Goal: Task Accomplishment & Management: Manage account settings

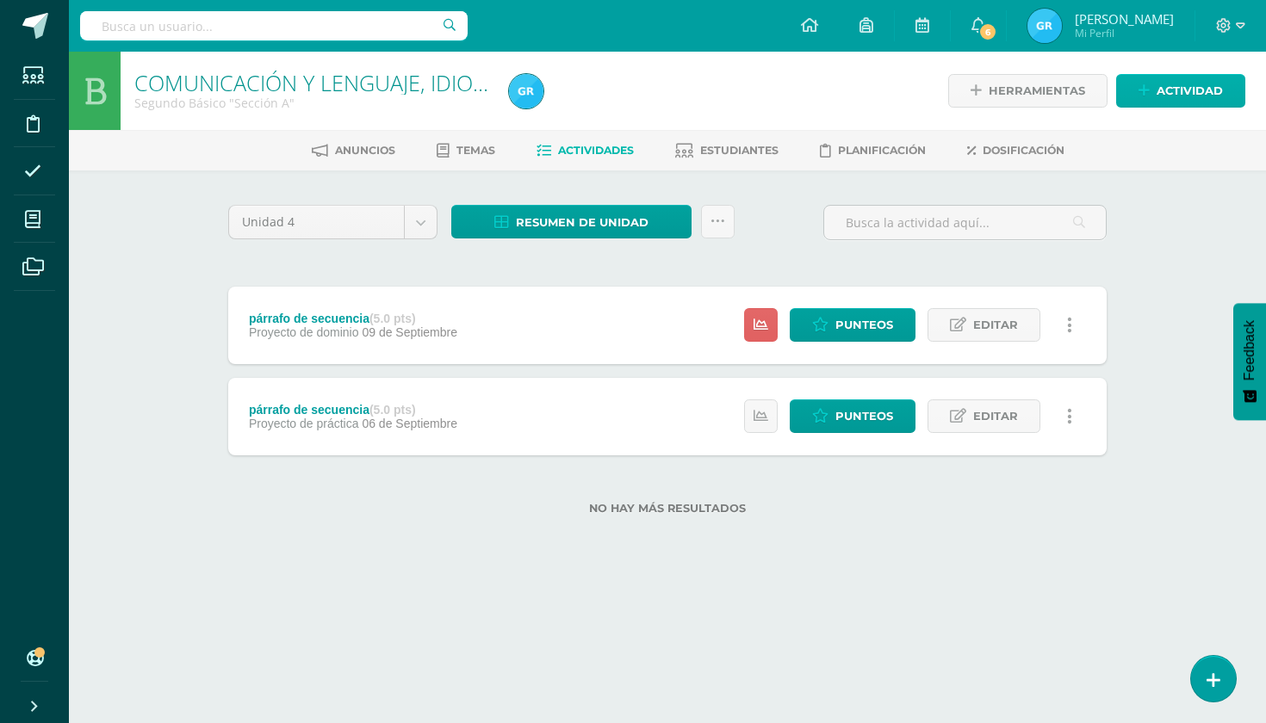
click at [1169, 89] on span "Actividad" at bounding box center [1190, 91] width 66 height 32
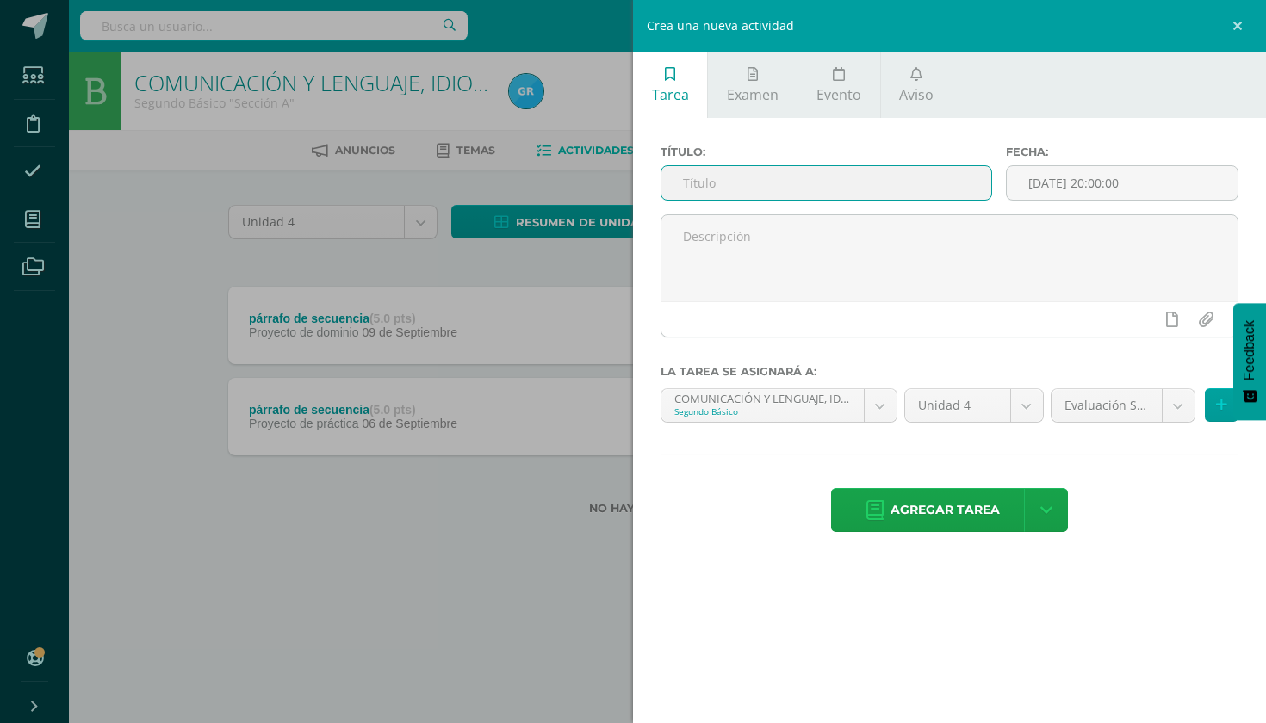
click at [839, 191] on input "text" at bounding box center [826, 183] width 330 height 34
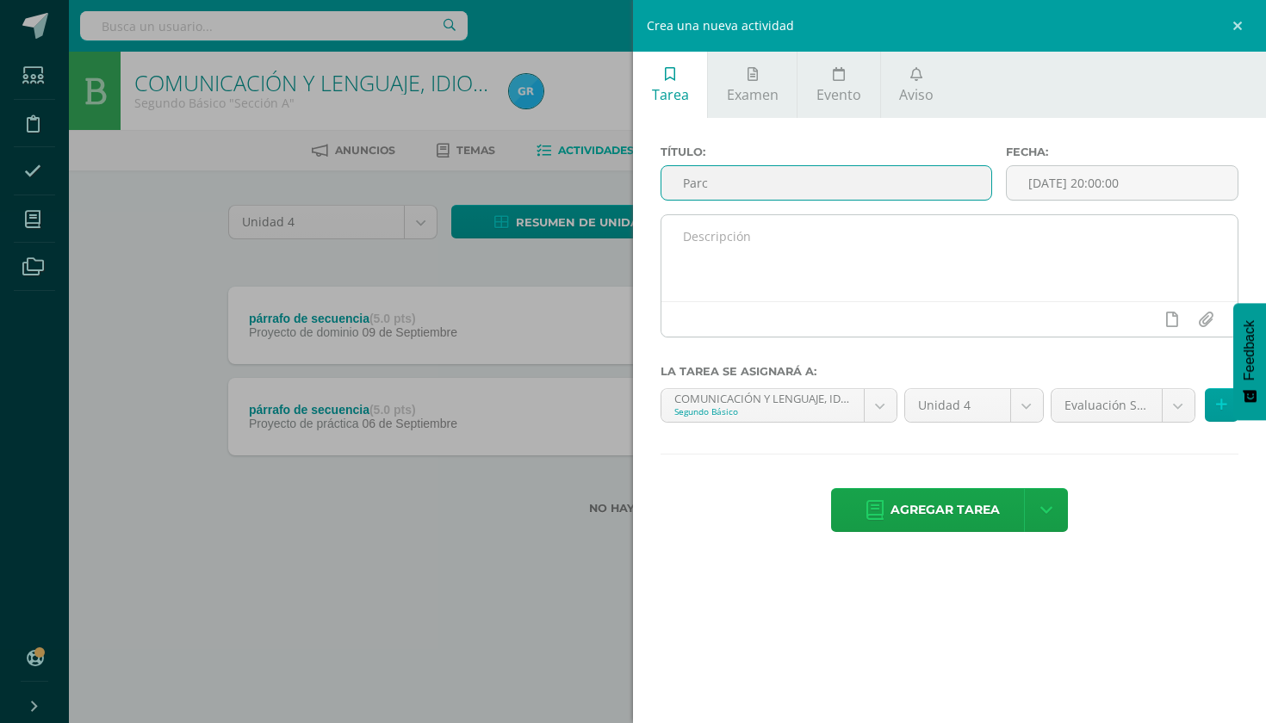
type input "Parcial #1 Estandarizado"
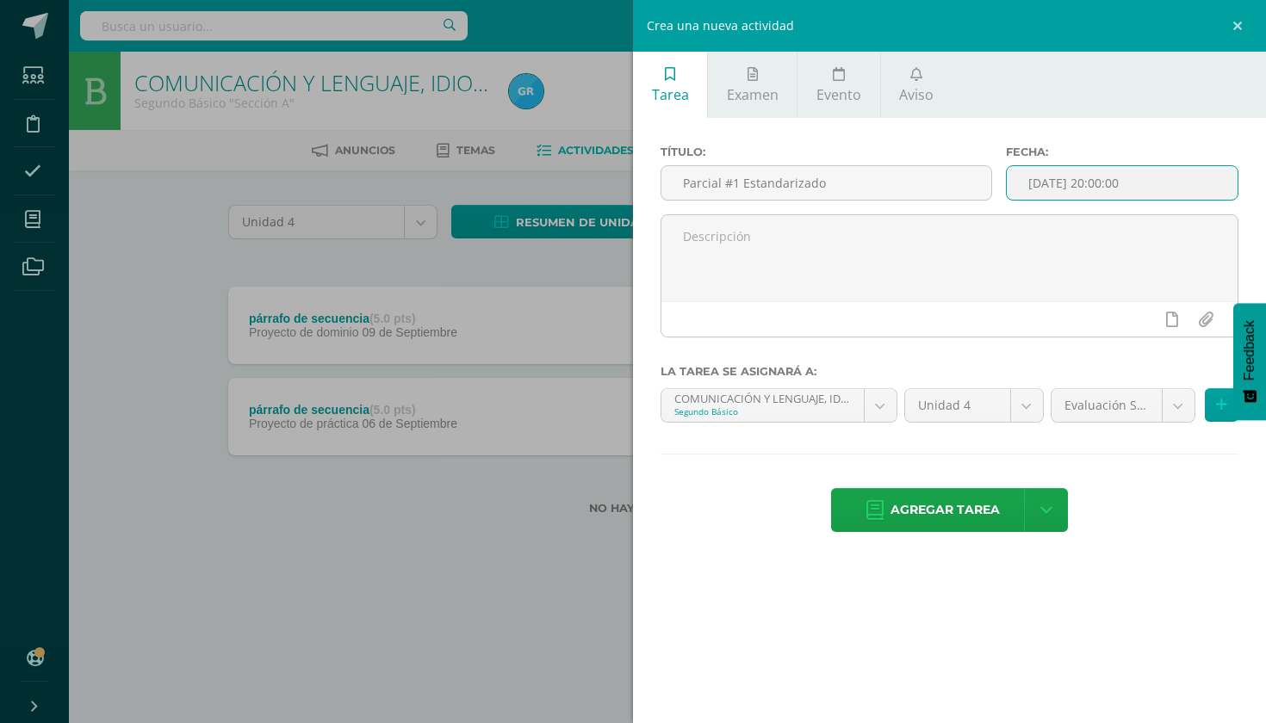
click at [1103, 188] on input "[DATE] 20:00:00" at bounding box center [1122, 183] width 231 height 34
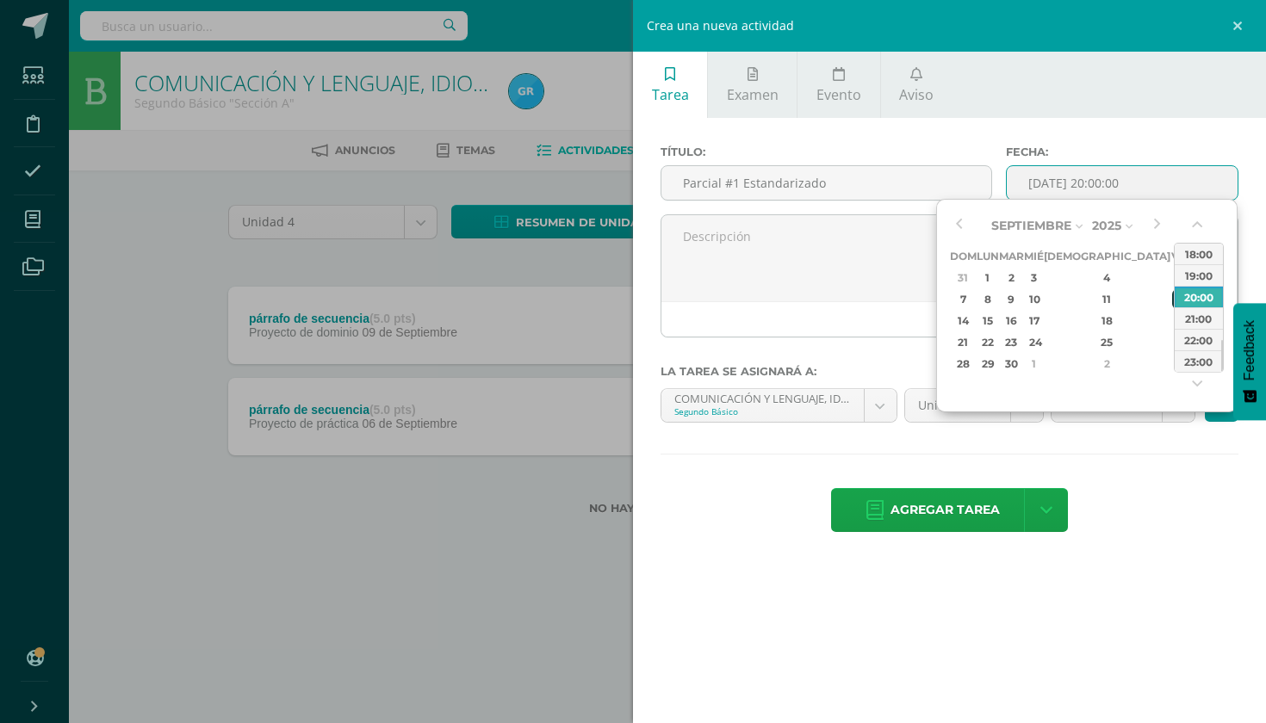
click at [1172, 302] on div "12" at bounding box center [1180, 299] width 16 height 20
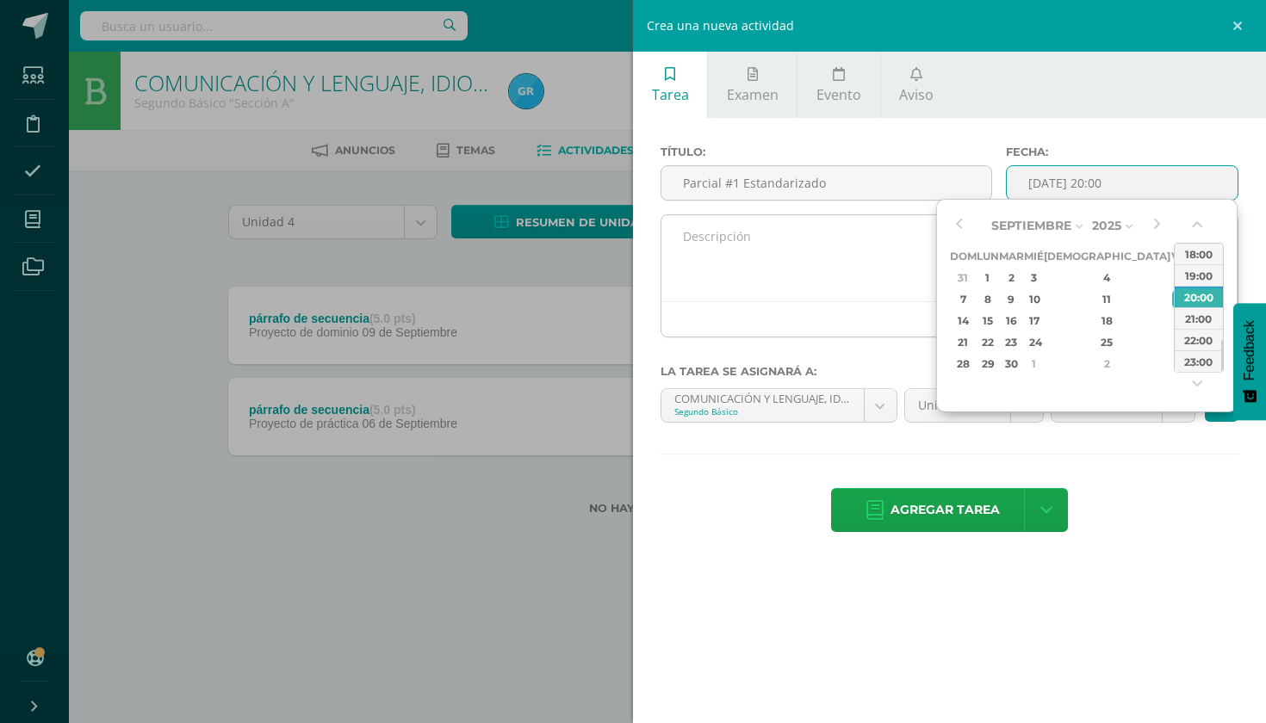
click at [905, 276] on textarea at bounding box center [949, 258] width 576 height 86
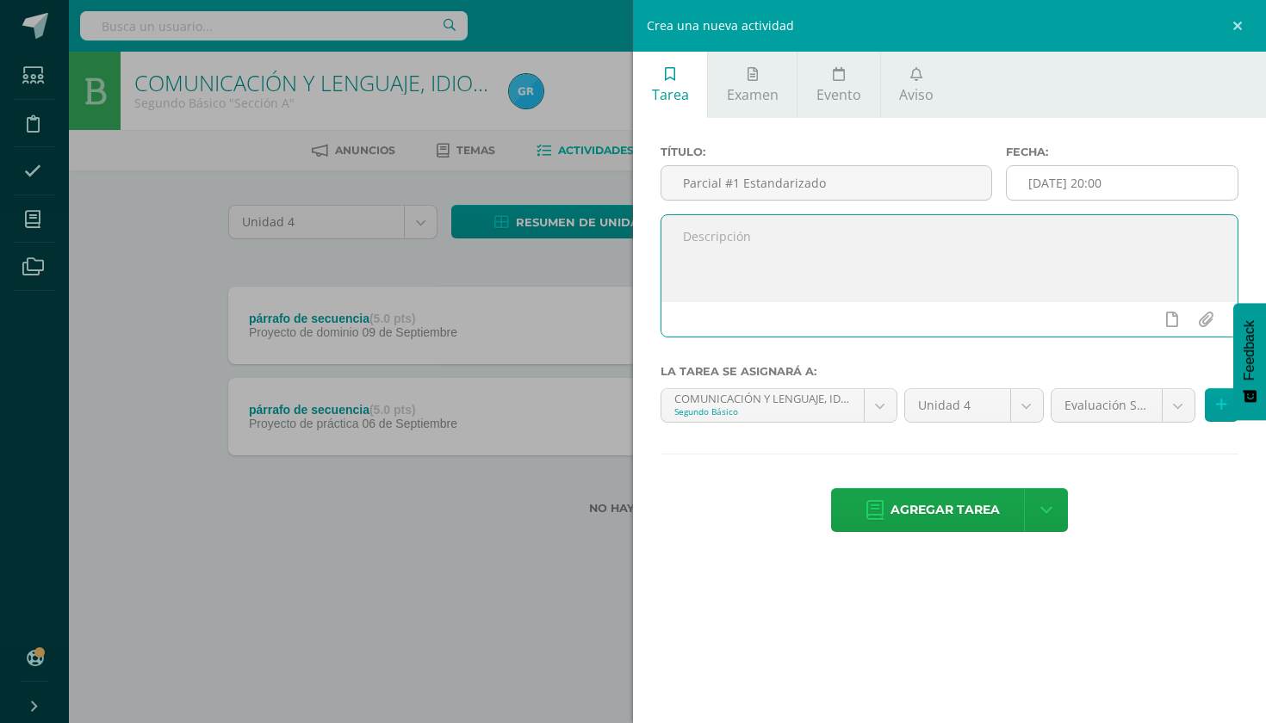
click at [1133, 183] on input "2025-09-12 20:00" at bounding box center [1122, 183] width 231 height 34
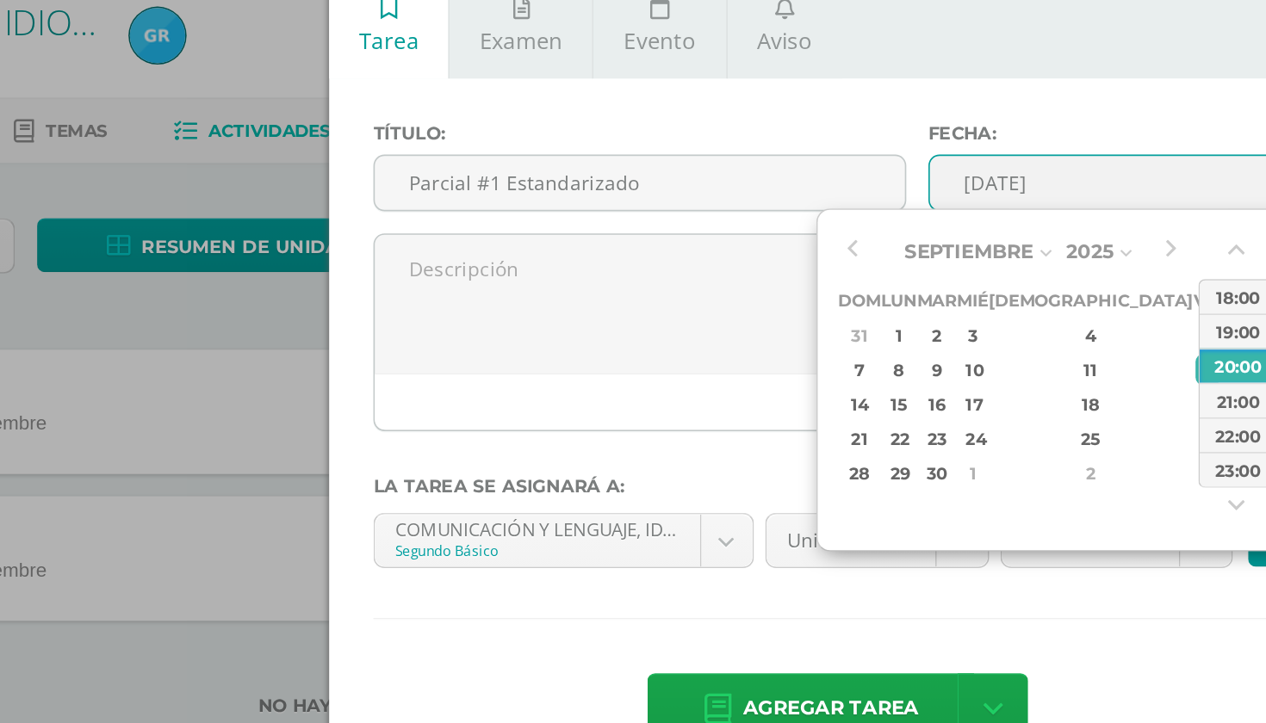
type input "2025-09-12 20:00"
click at [633, 371] on div "Título: Parcial #1 Estandarizado Fecha: 2025-09-12 20:00 La tarea se asignará a…" at bounding box center [949, 340] width 633 height 445
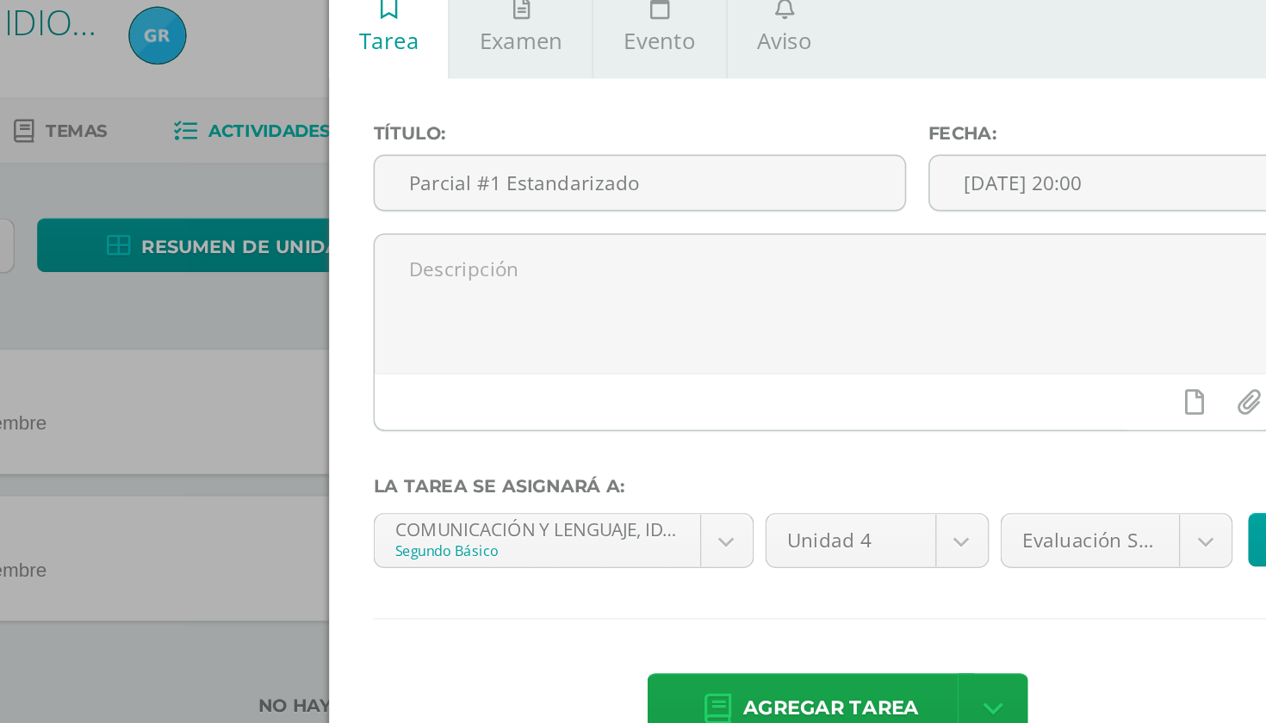
scroll to position [0, 40]
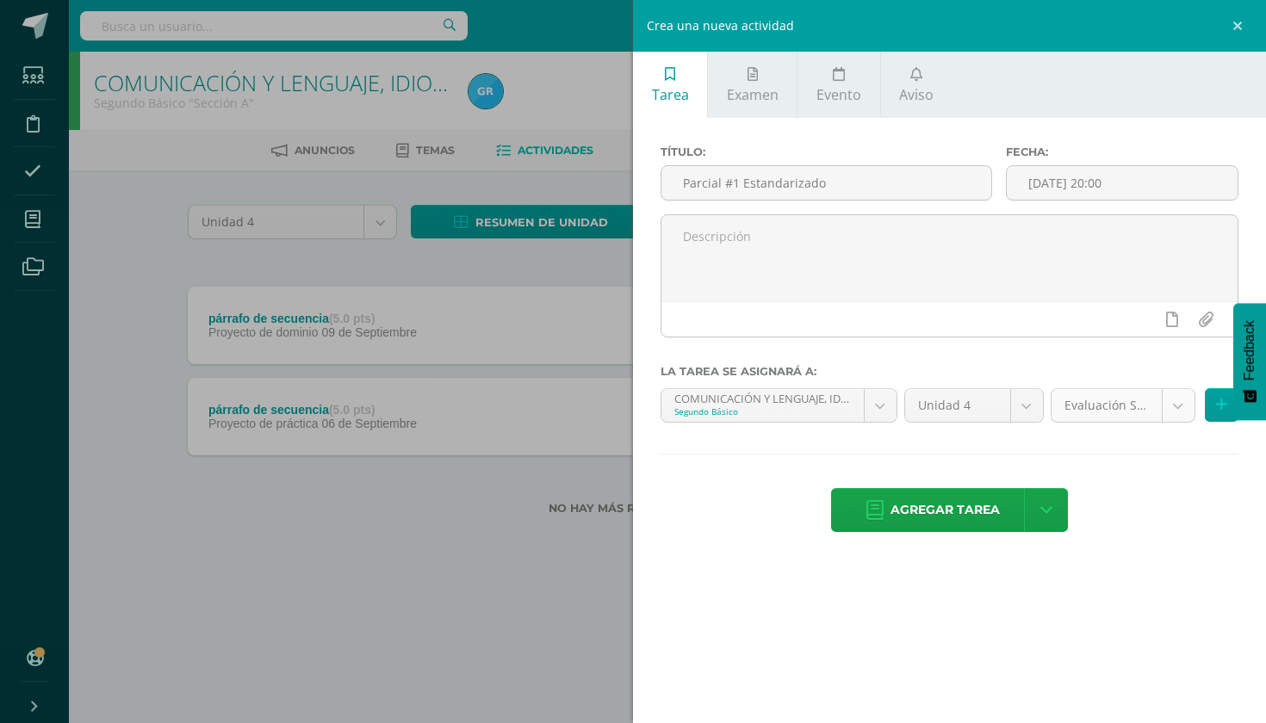
click at [1172, 411] on body "Estudiantes Disciplina Asistencia Mis cursos Archivos Soporte Ayuda Reportar un…" at bounding box center [593, 285] width 1266 height 570
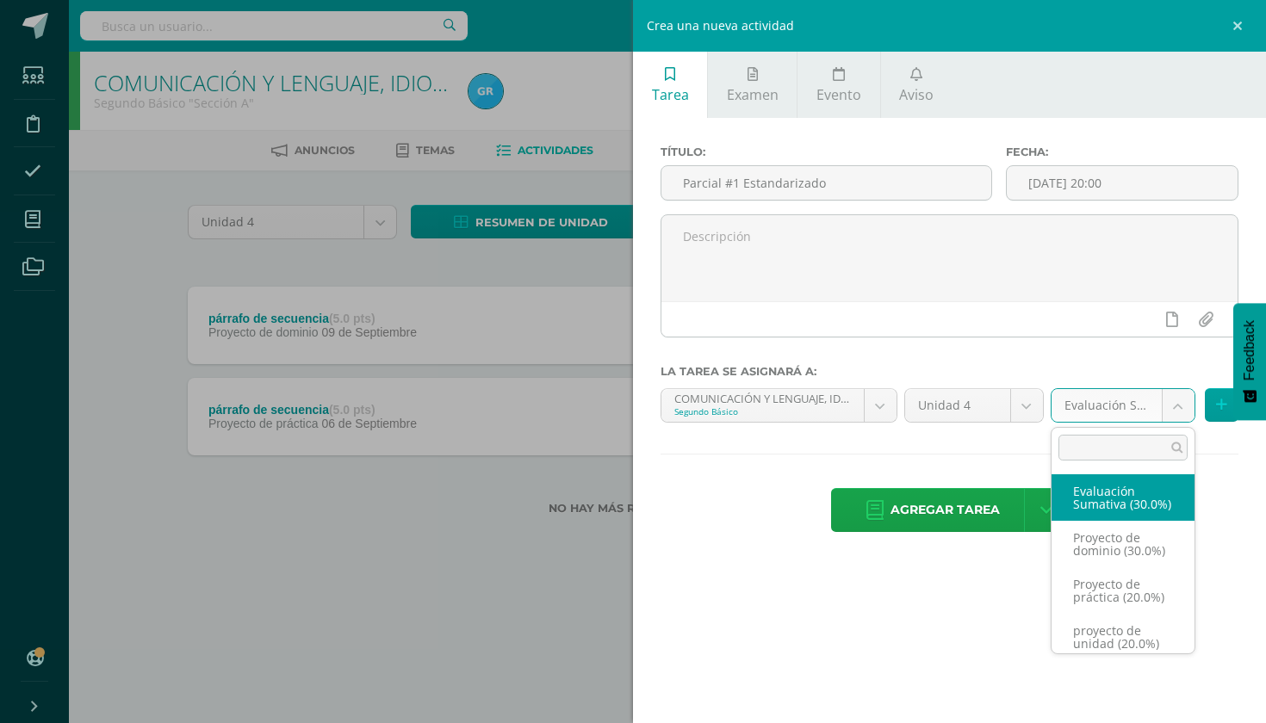
click at [942, 454] on body "Estudiantes Disciplina Asistencia Mis cursos Archivos Soporte Ayuda Reportar un…" at bounding box center [593, 285] width 1266 height 570
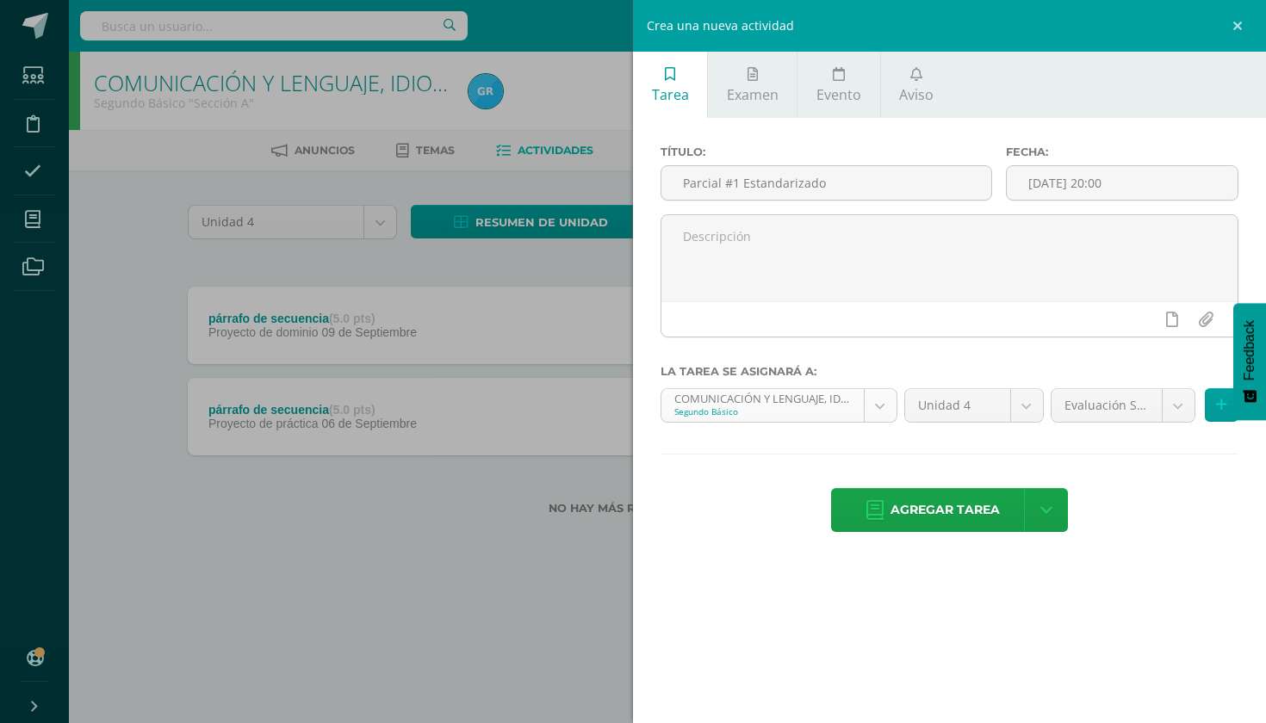
click at [873, 422] on body "Estudiantes Disciplina Asistencia Mis cursos Archivos Soporte Ayuda Reportar un…" at bounding box center [593, 285] width 1266 height 570
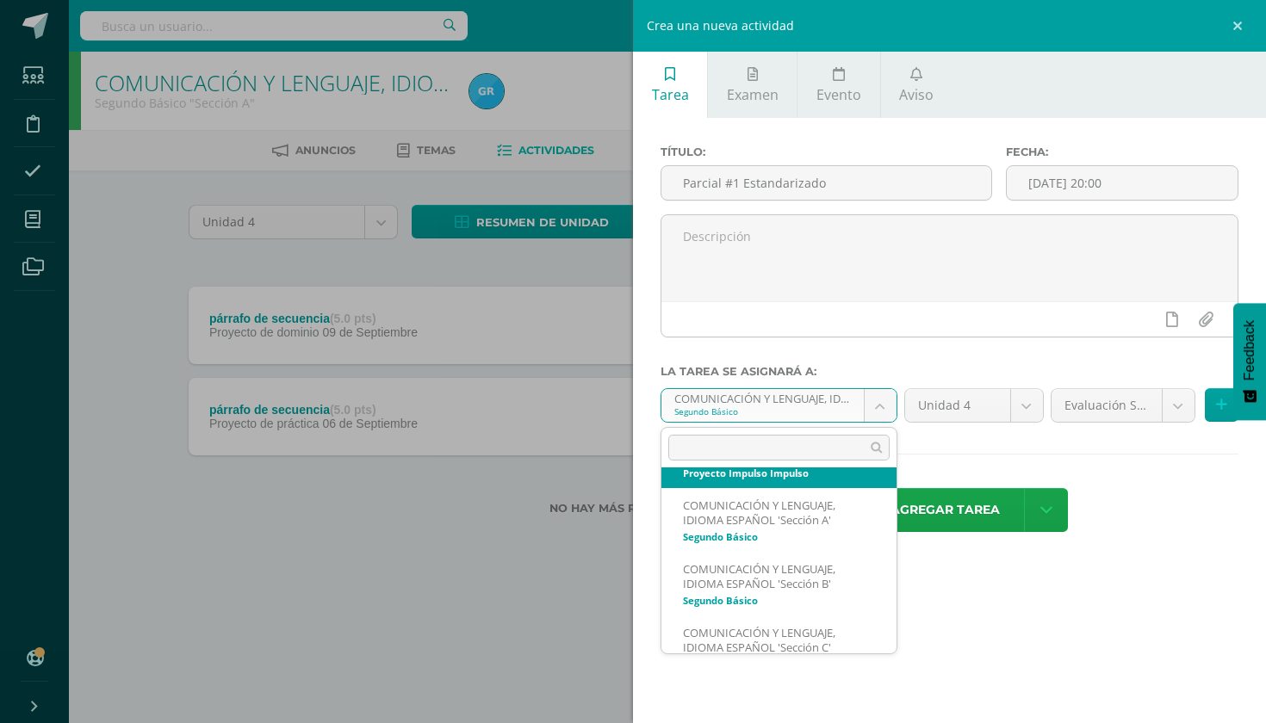
scroll to position [90, 0]
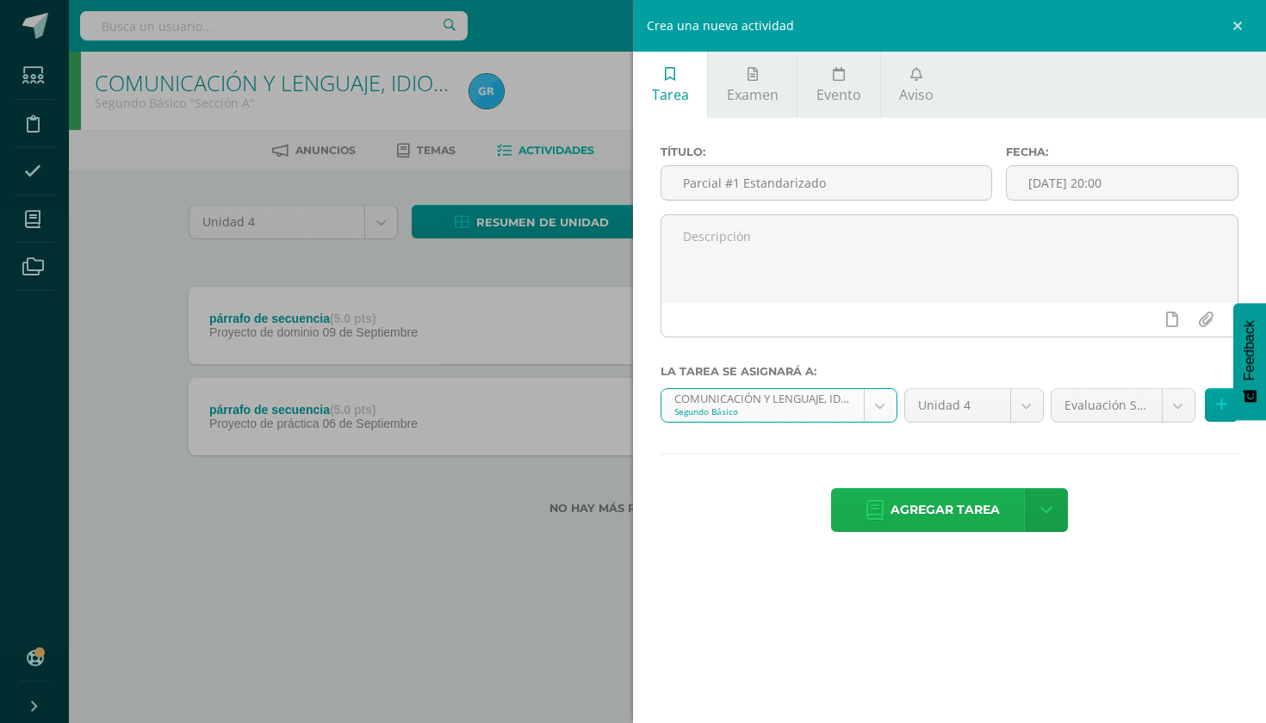
click at [916, 512] on span "Agregar tarea" at bounding box center [944, 510] width 109 height 42
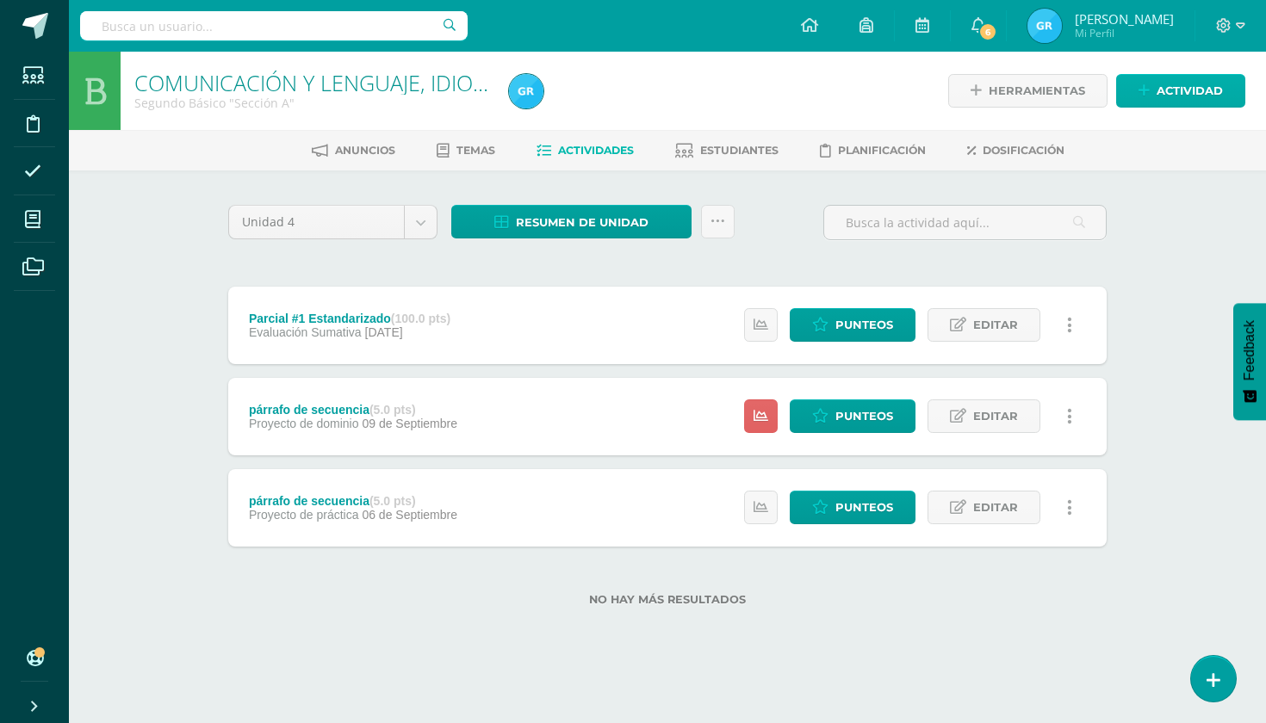
click at [1168, 94] on span "Actividad" at bounding box center [1190, 91] width 66 height 32
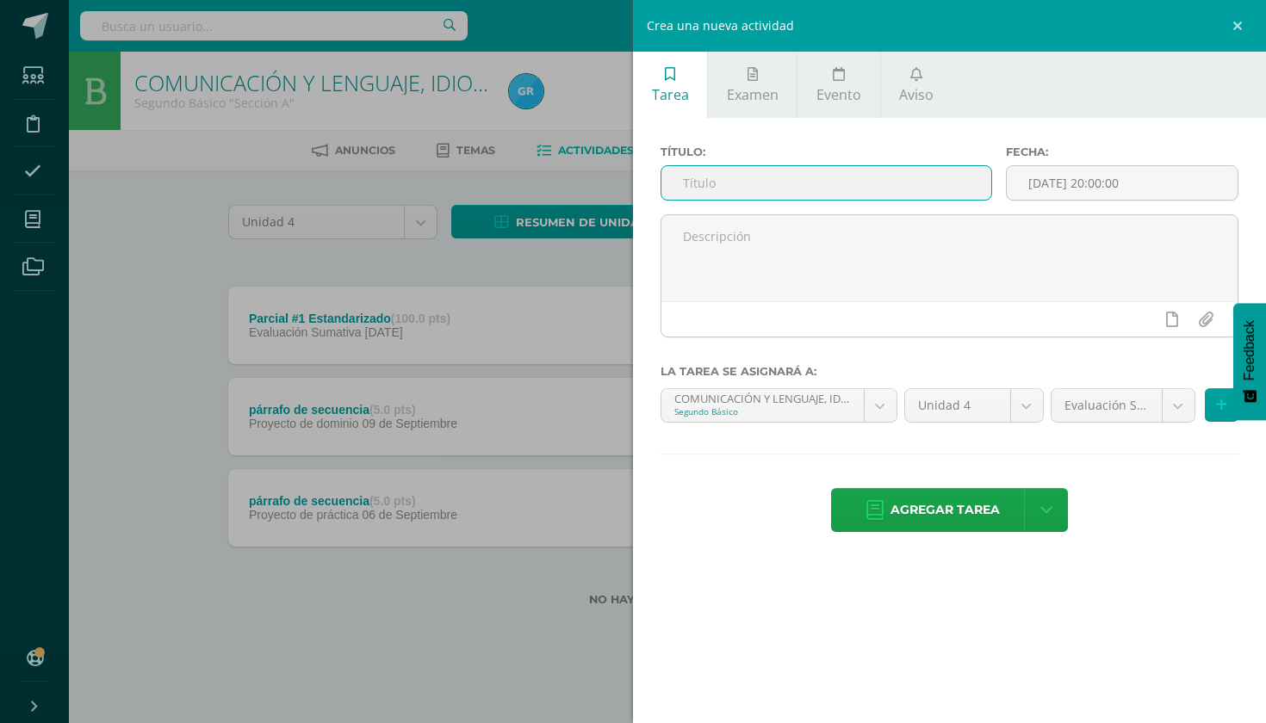
click at [881, 182] on input "text" at bounding box center [826, 183] width 330 height 34
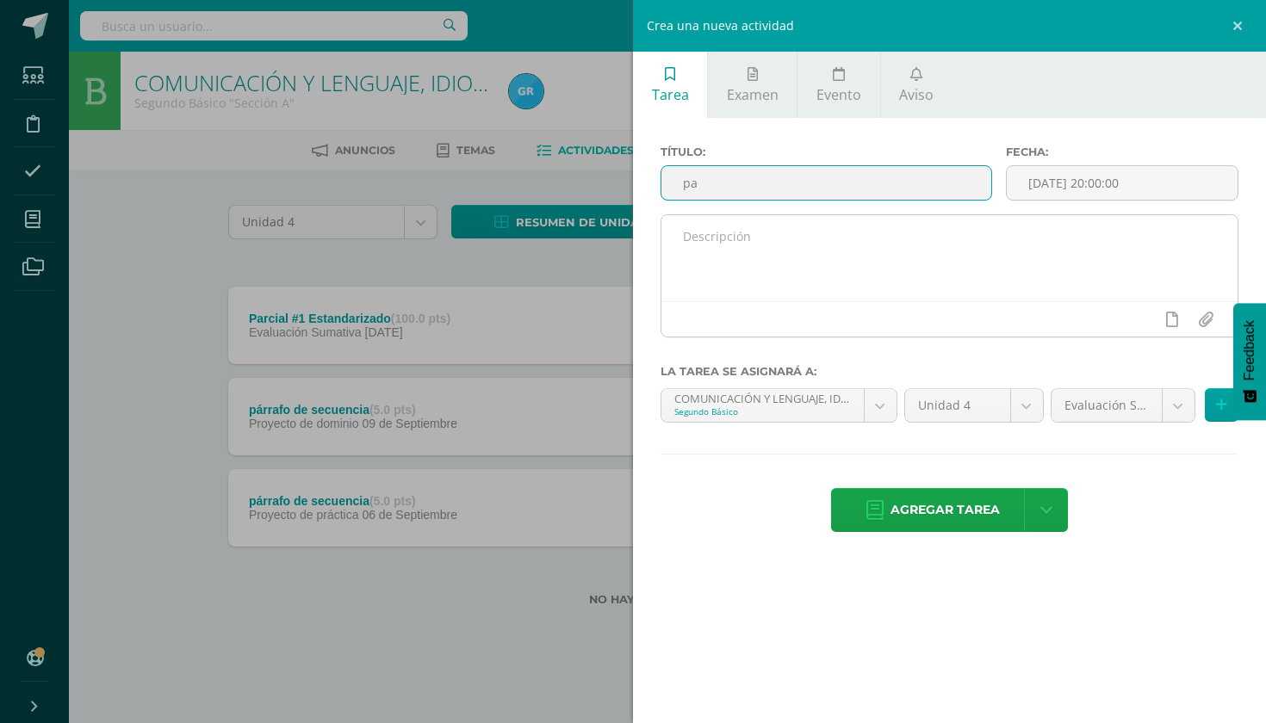
type input "parcial #1 estandarizado"
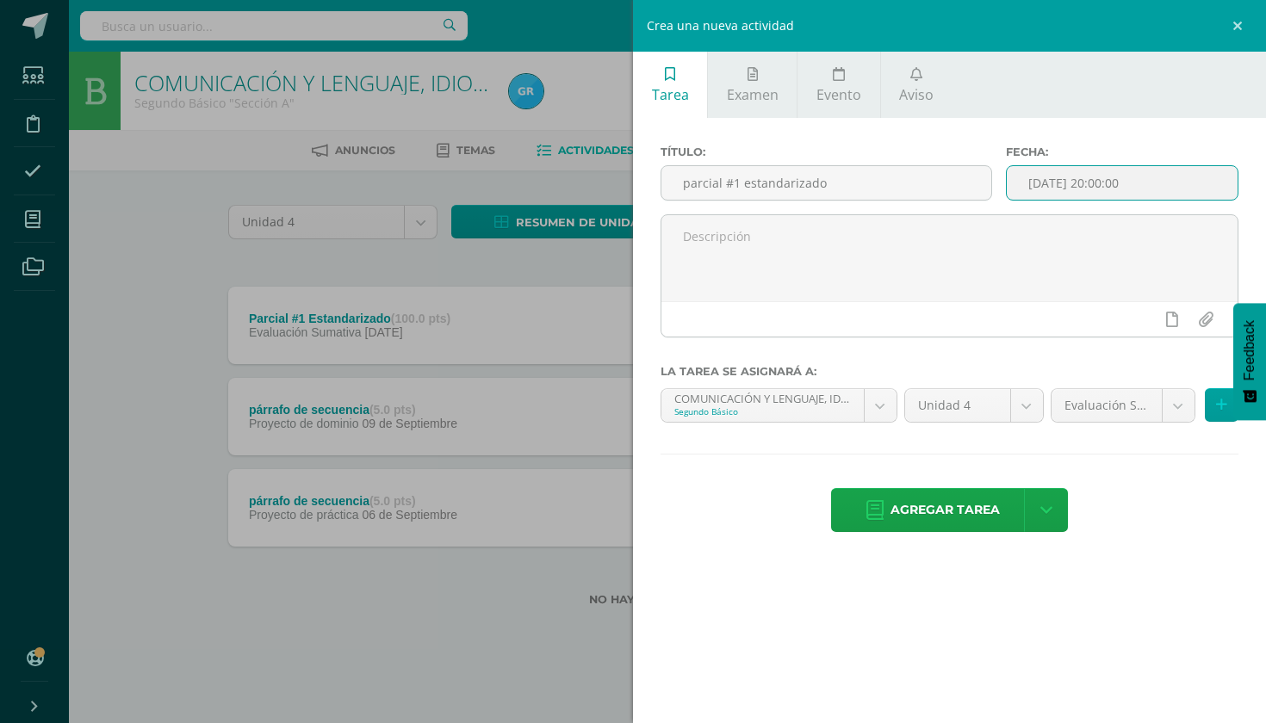
click at [1132, 187] on input "[DATE] 20:00:00" at bounding box center [1122, 183] width 231 height 34
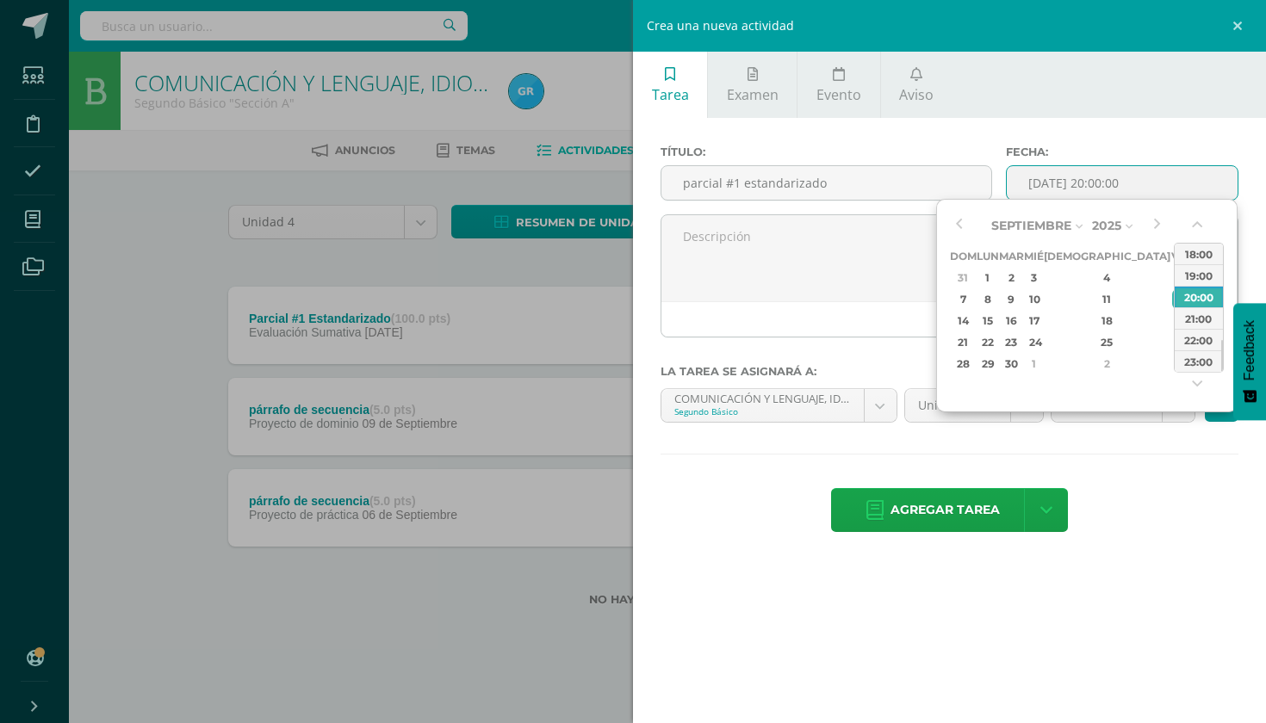
click at [1151, 185] on input "[DATE] 20:00:00" at bounding box center [1122, 183] width 231 height 34
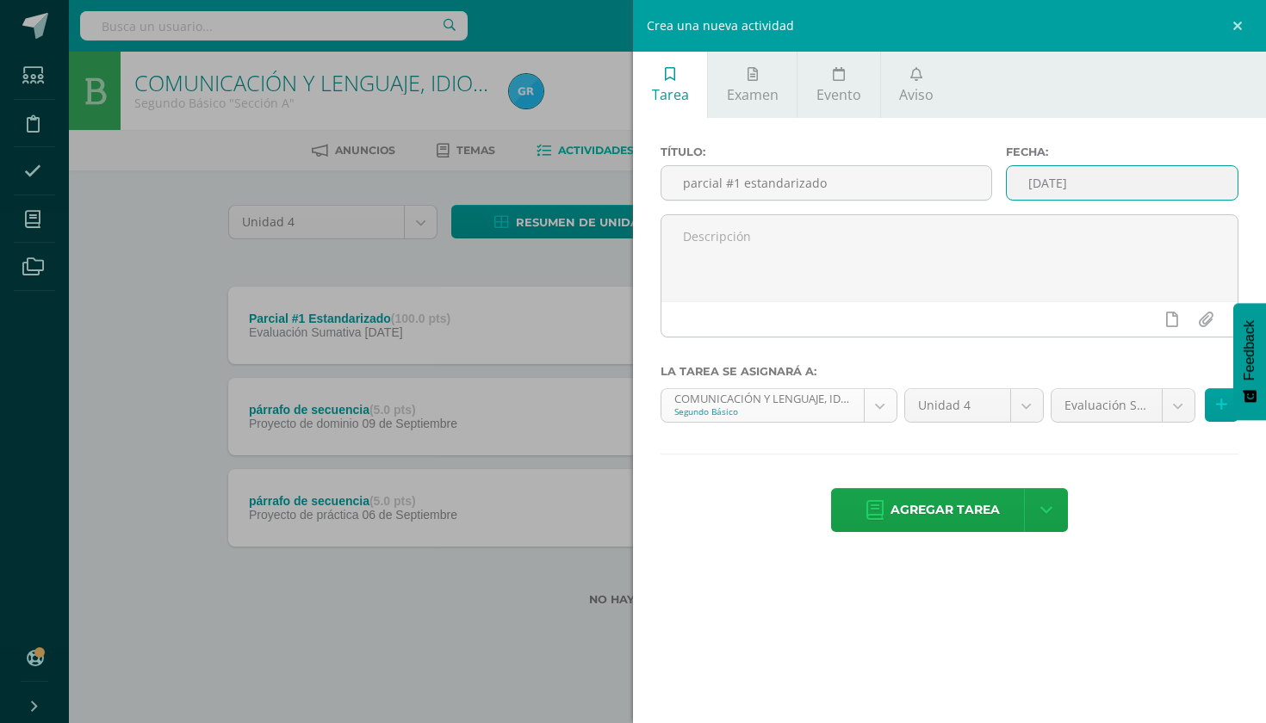
type input "2025-09-12 20:00"
click at [886, 402] on body "Tarea asignada exitosamente Estudiantes Disciplina Asistencia Mis cursos Archiv…" at bounding box center [633, 330] width 1266 height 661
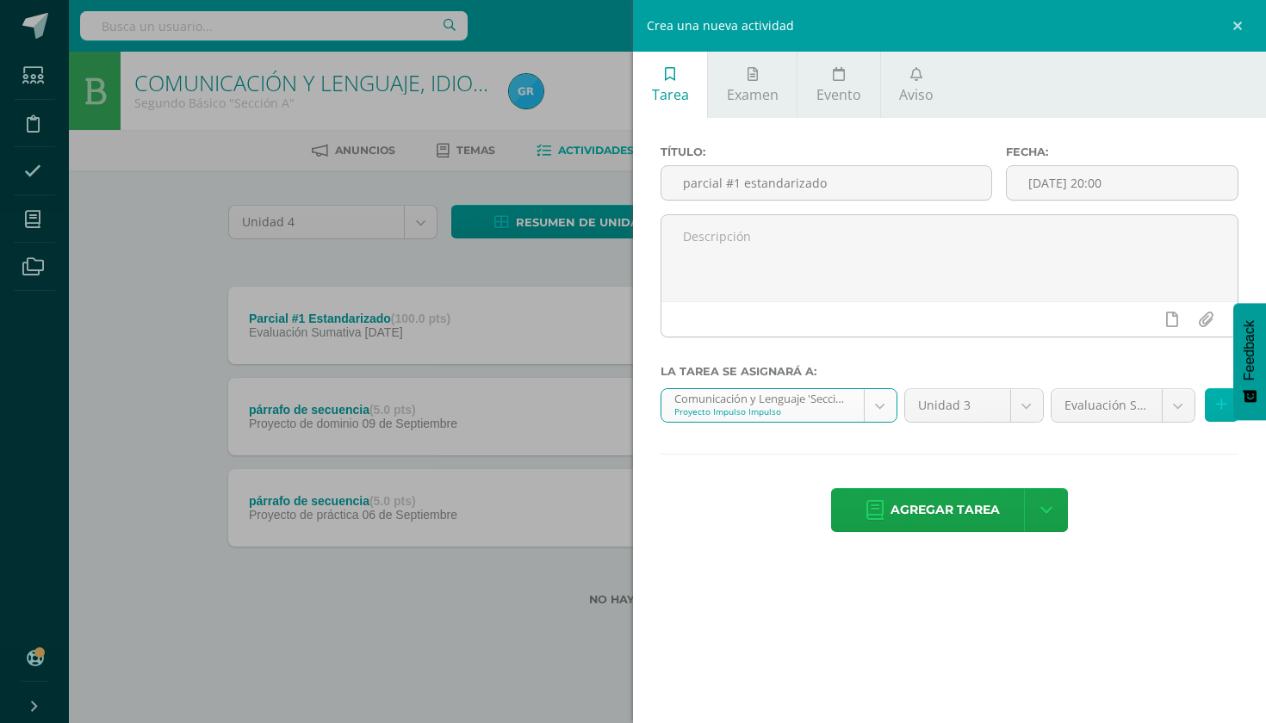
click at [1216, 413] on button at bounding box center [1222, 405] width 34 height 34
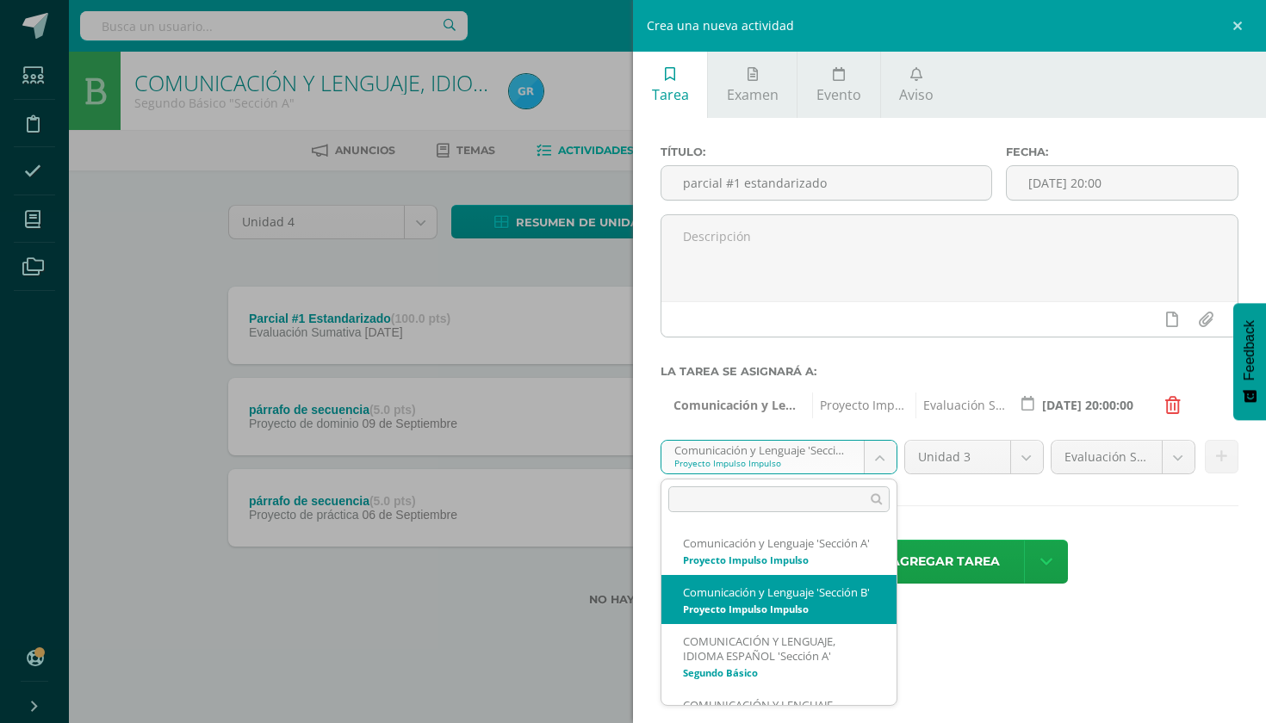
click at [878, 453] on body "Tarea asignada exitosamente Estudiantes Disciplina Asistencia Mis cursos Archiv…" at bounding box center [633, 330] width 1266 height 661
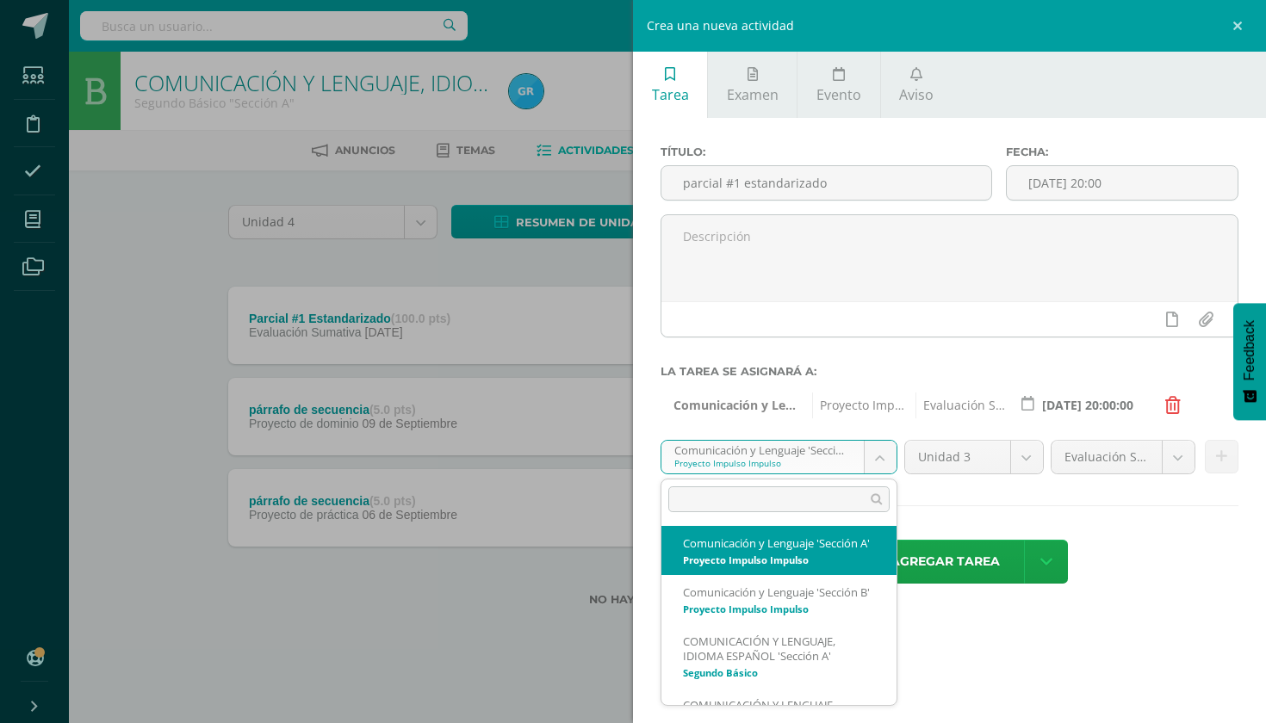
click at [787, 401] on body "Tarea asignada exitosamente Estudiantes Disciplina Asistencia Mis cursos Archiv…" at bounding box center [633, 330] width 1266 height 661
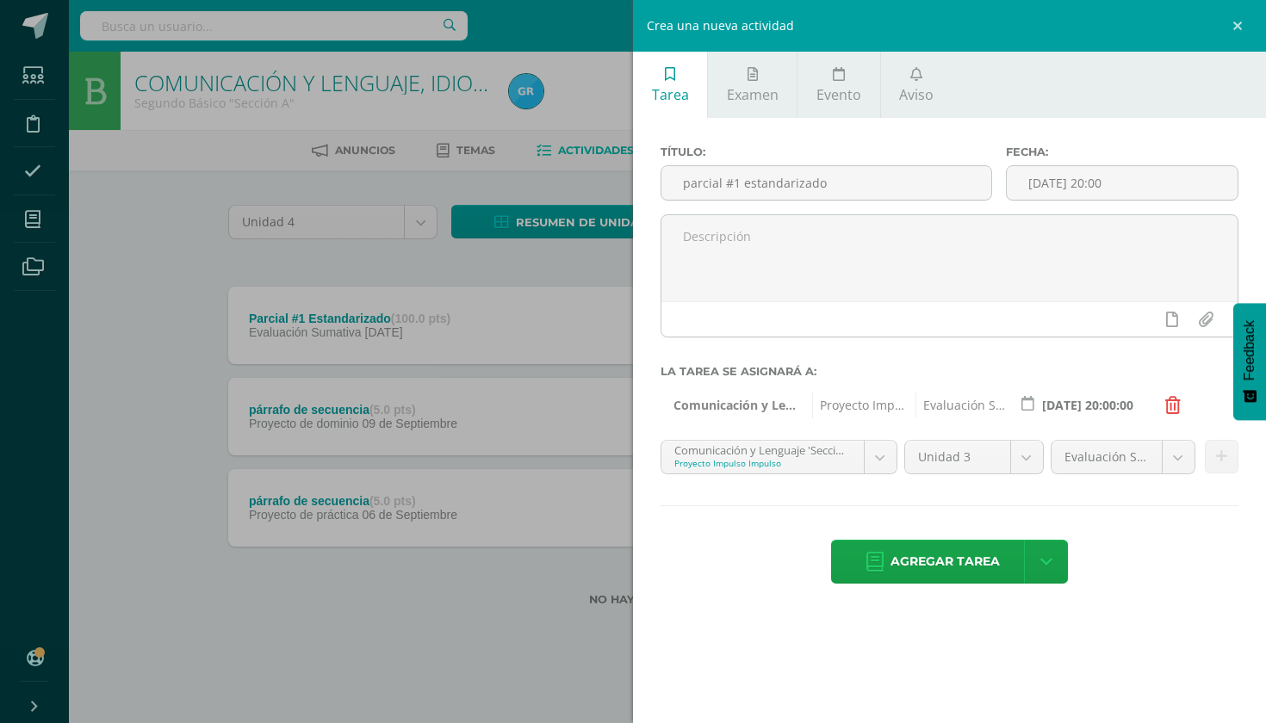
click at [1174, 411] on icon at bounding box center [1173, 405] width 16 height 17
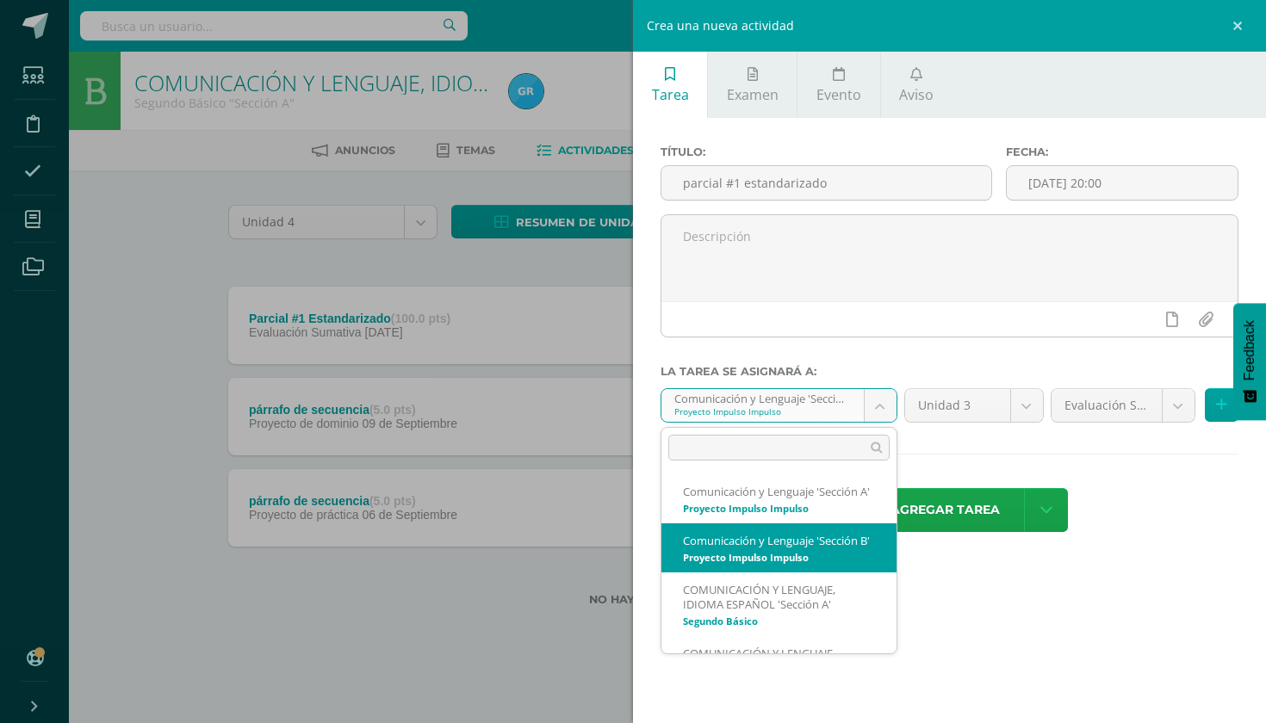
click at [878, 408] on body "Tarea asignada exitosamente Estudiantes Disciplina Asistencia Mis cursos Archiv…" at bounding box center [633, 330] width 1266 height 661
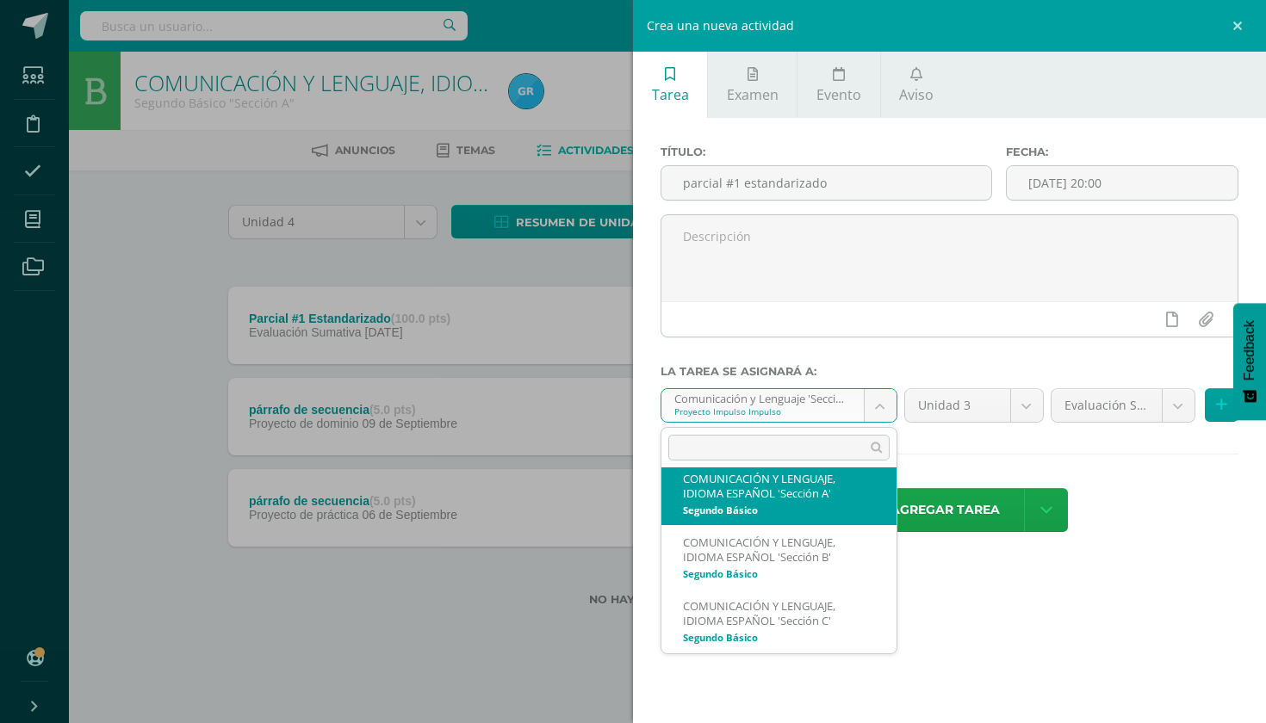
scroll to position [110, 0]
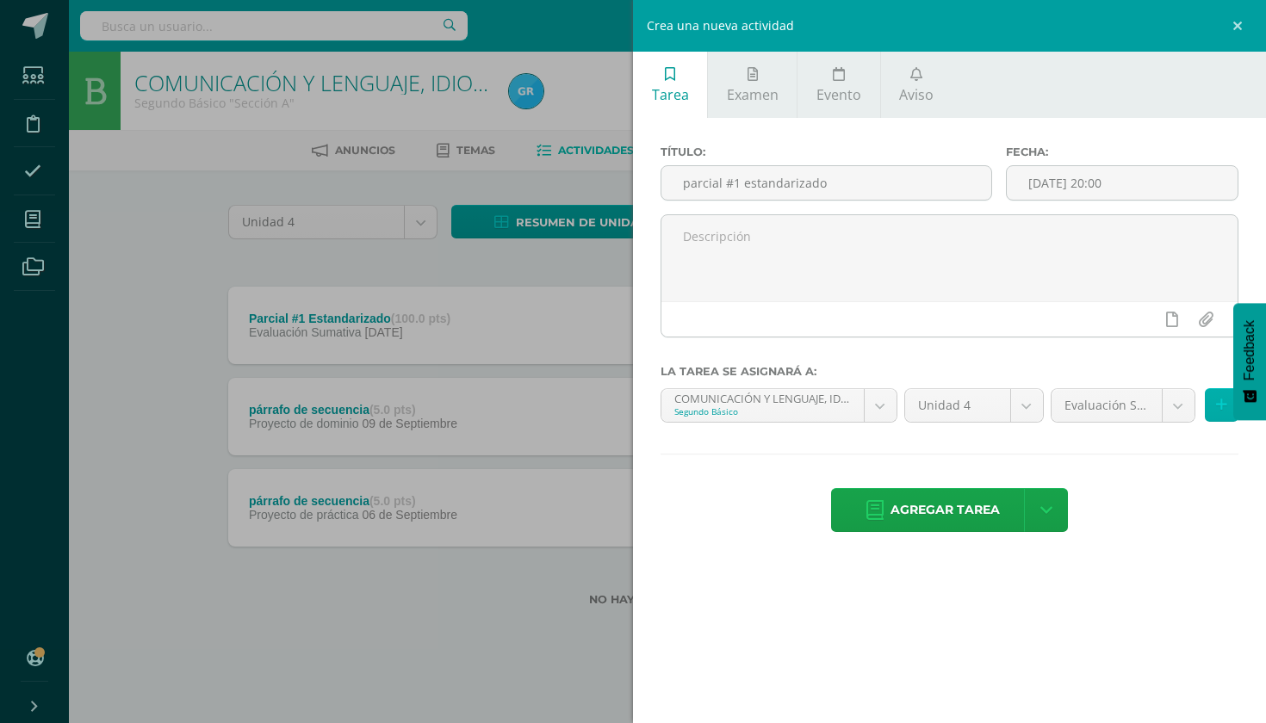
click at [1215, 407] on button at bounding box center [1222, 405] width 34 height 34
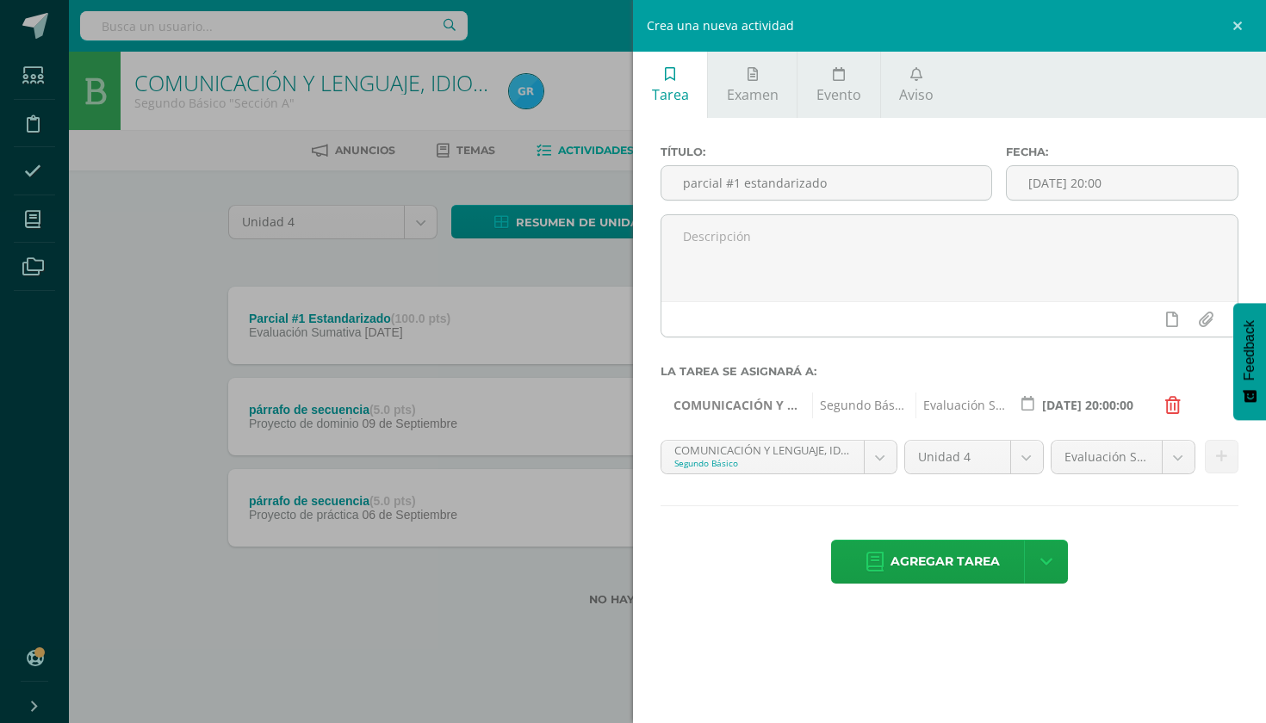
click at [871, 462] on body "Tarea asignada exitosamente Estudiantes Disciplina Asistencia Mis cursos Archiv…" at bounding box center [633, 330] width 1266 height 661
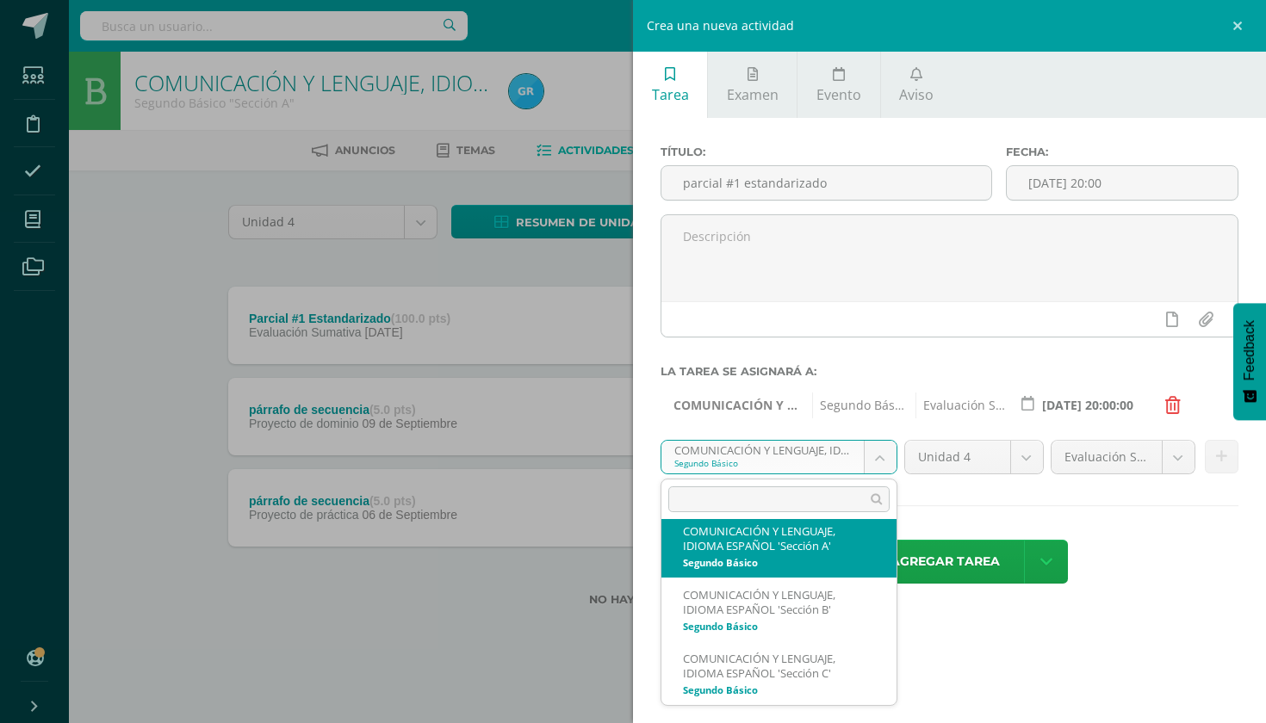
scroll to position [0, 0]
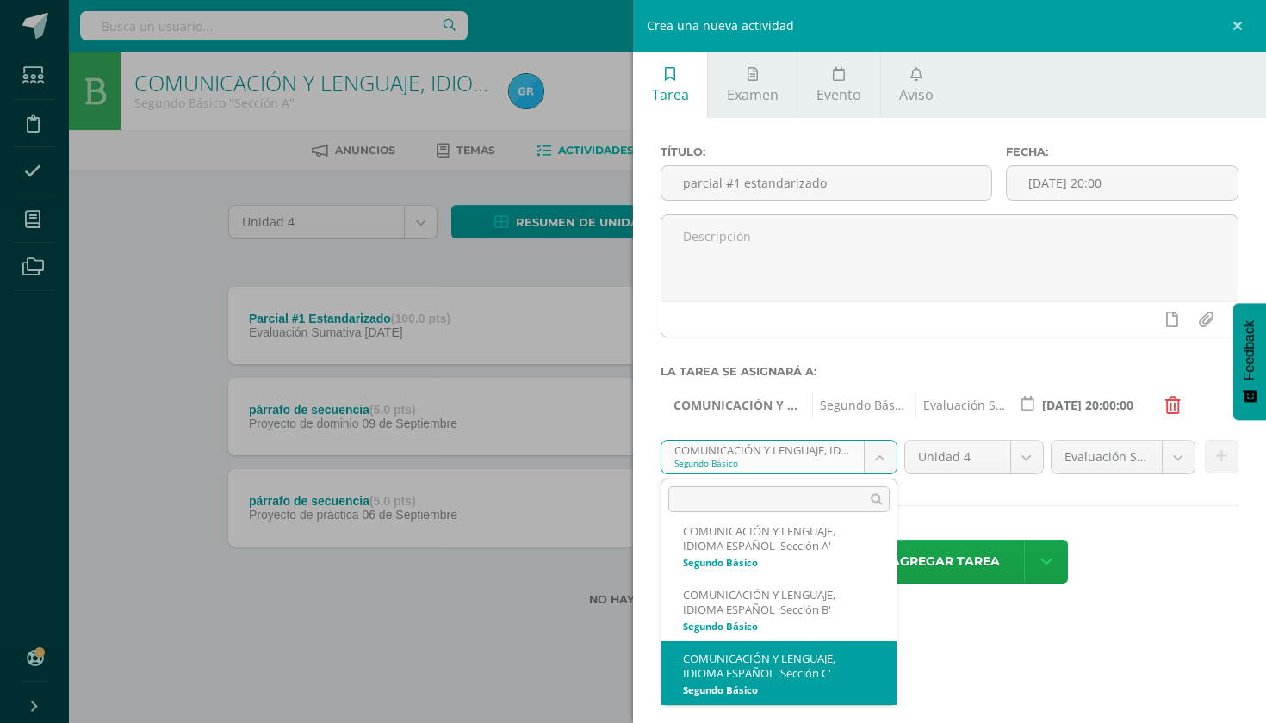
select select "32741"
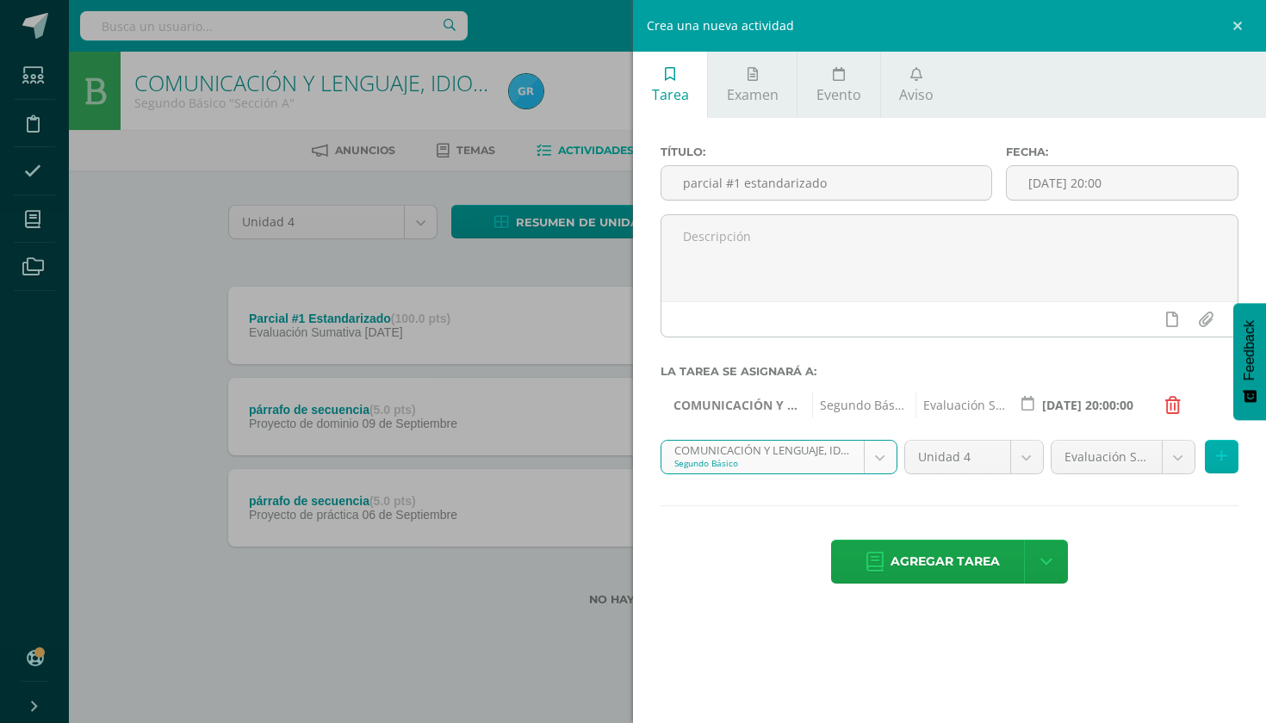
click at [1223, 455] on icon at bounding box center [1221, 457] width 11 height 15
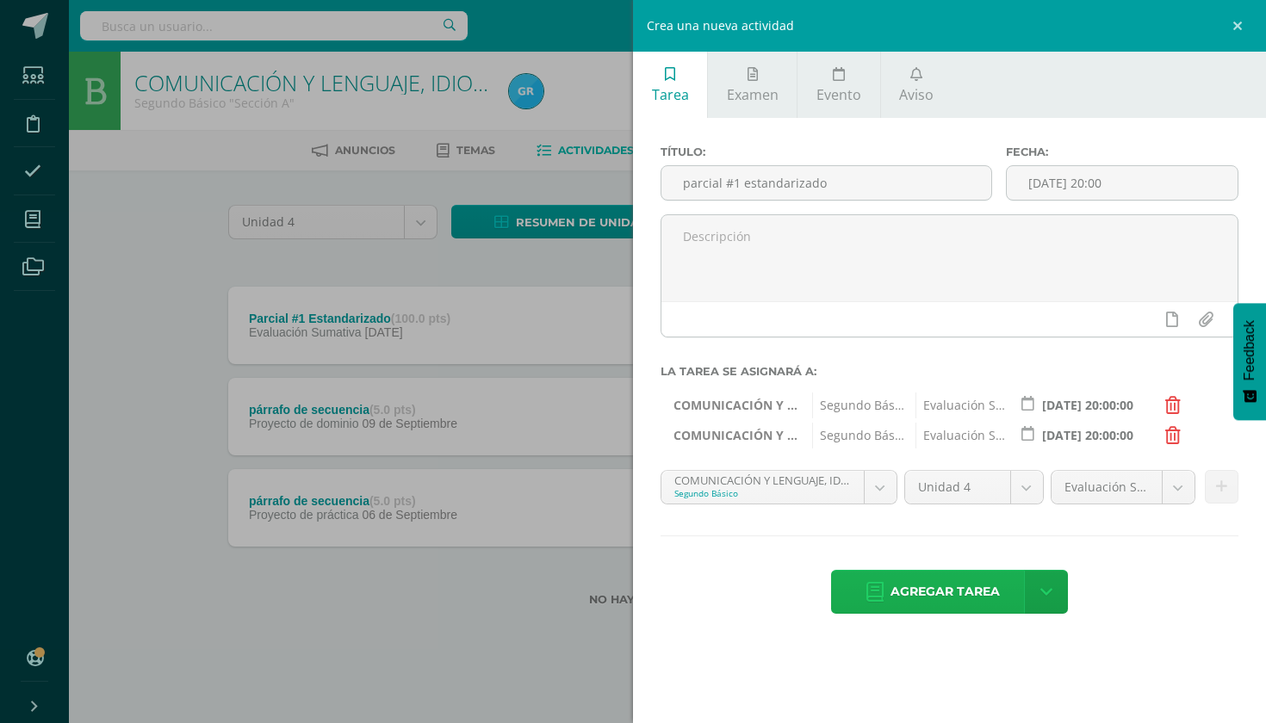
click at [937, 594] on span "Agregar tarea" at bounding box center [944, 592] width 109 height 42
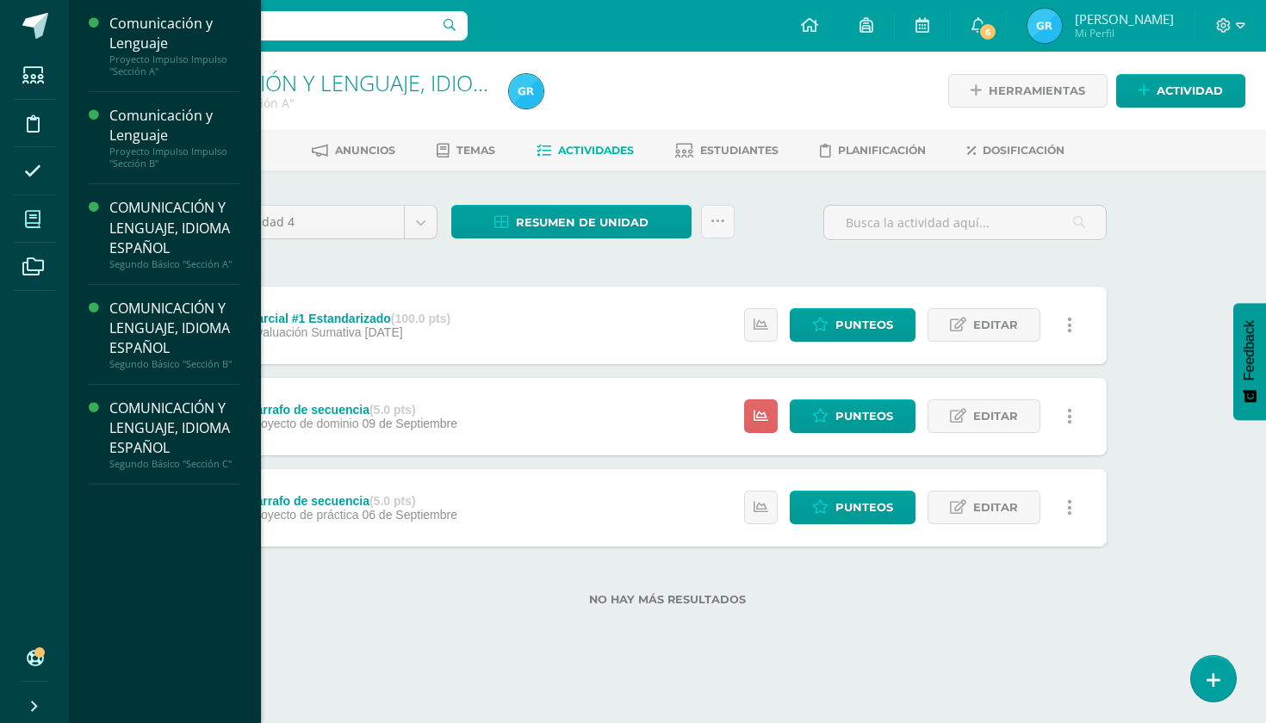
click at [33, 228] on icon at bounding box center [33, 219] width 16 height 17
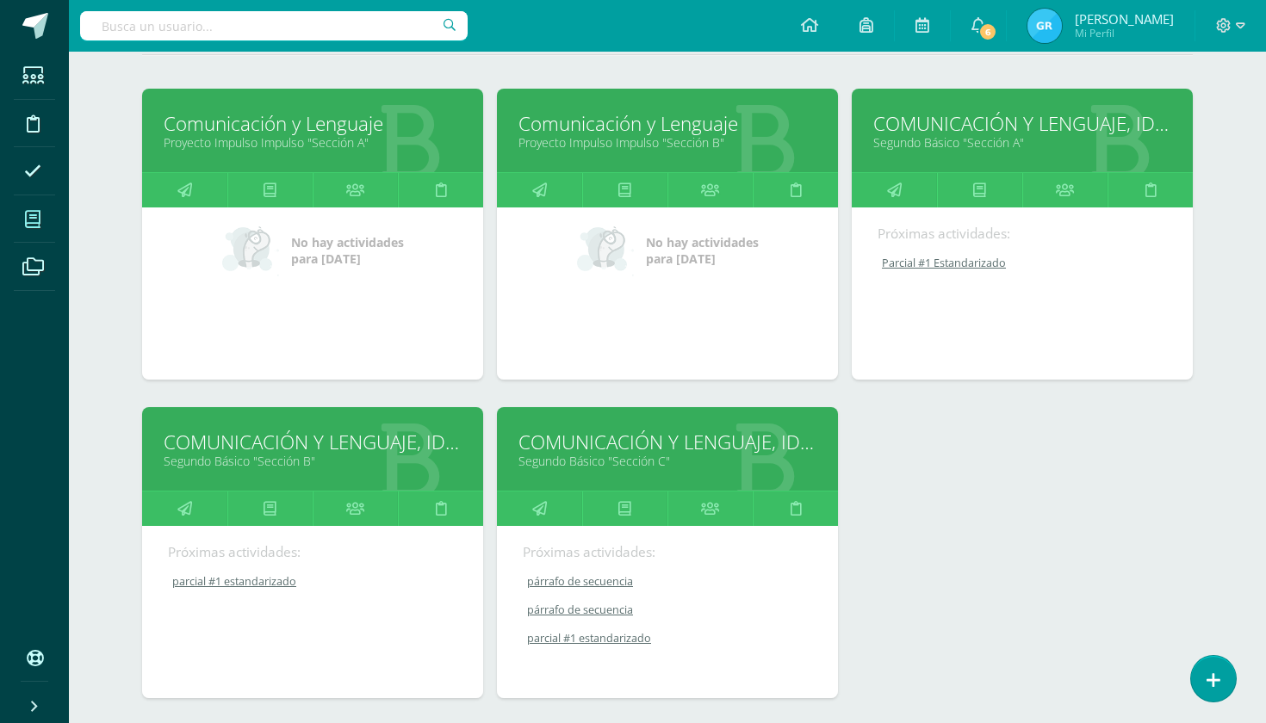
scroll to position [280, 0]
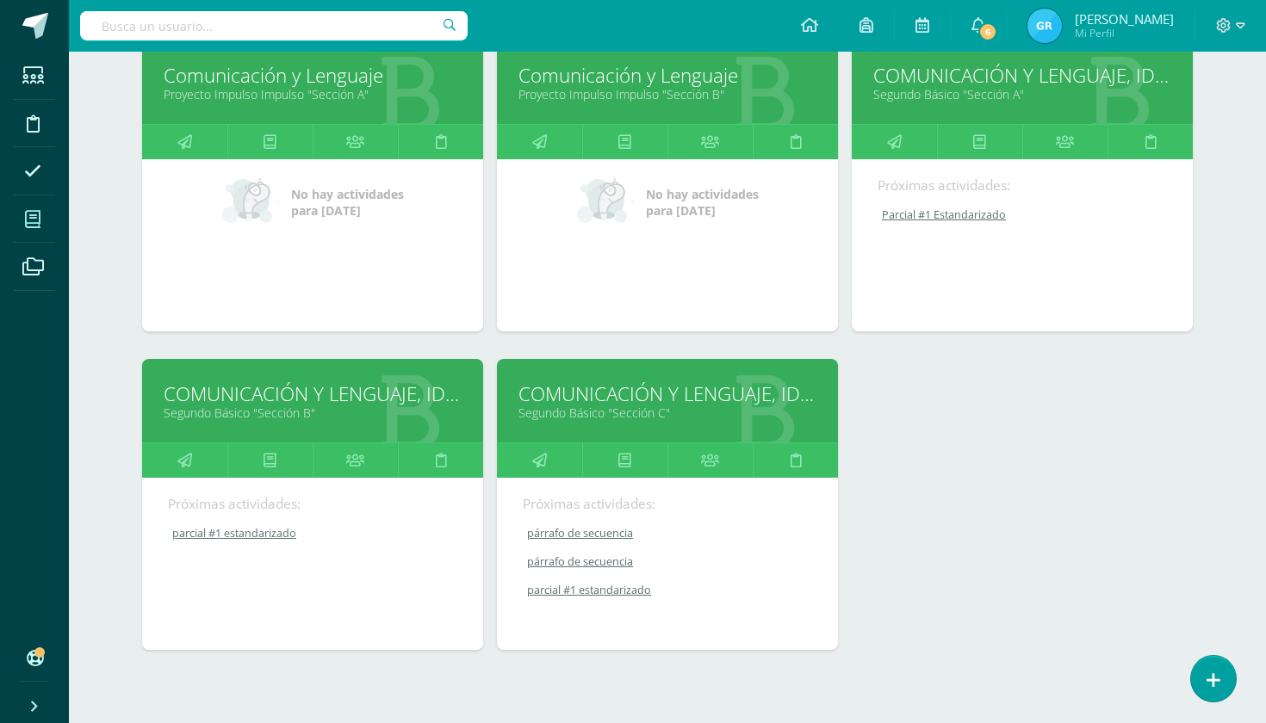
click at [320, 397] on link "COMUNICACIÓN Y LENGUAJE, IDIOMA ESPAÑOL" at bounding box center [313, 394] width 298 height 27
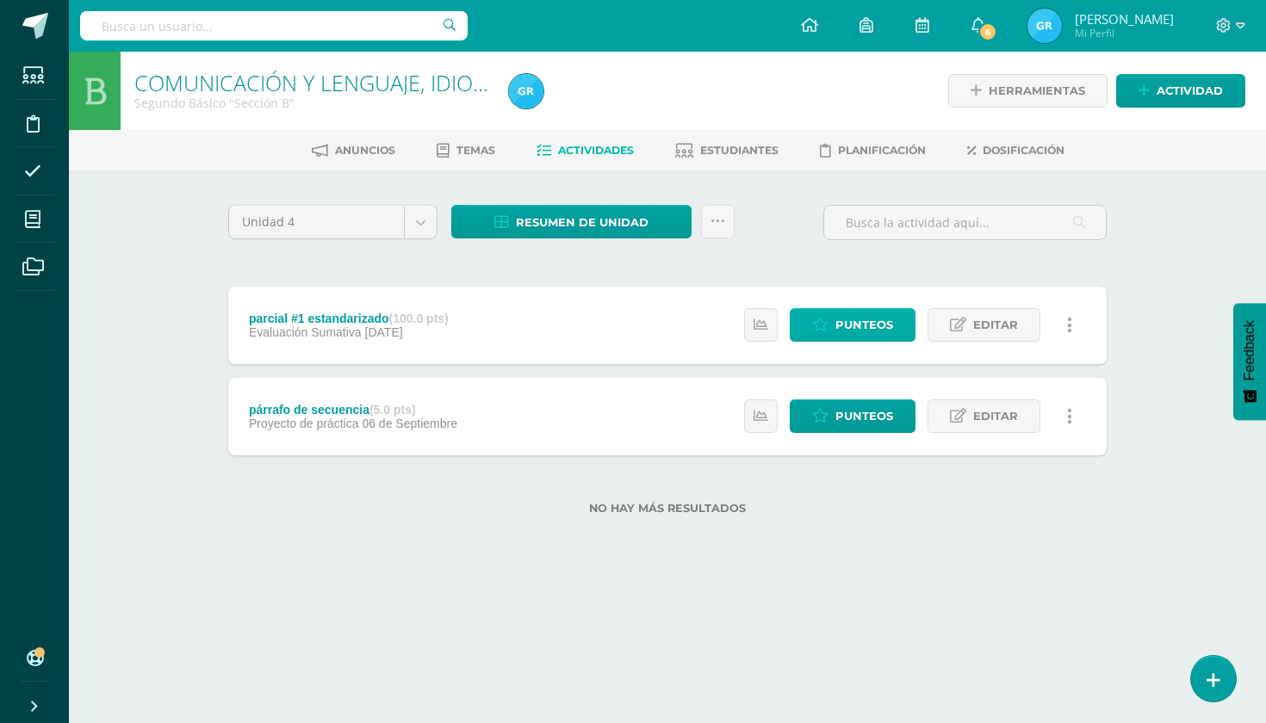
click at [856, 324] on span "Punteos" at bounding box center [864, 325] width 58 height 32
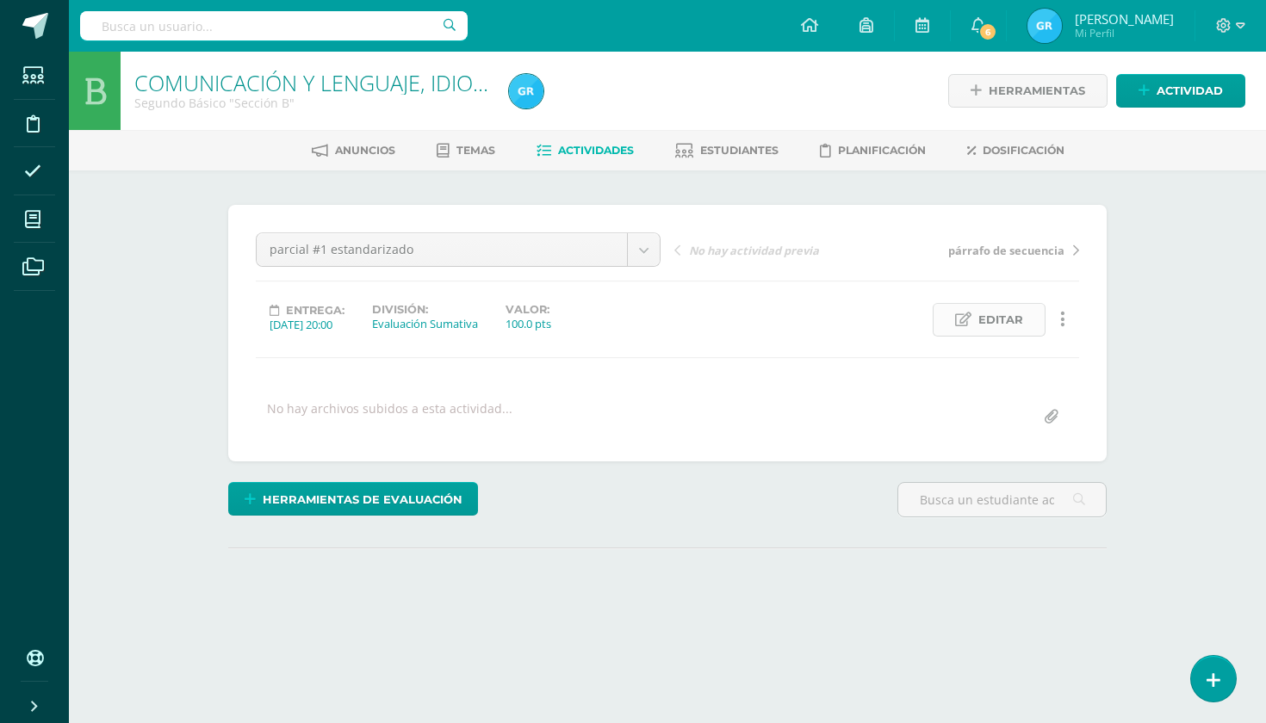
click at [989, 325] on span "Editar" at bounding box center [1000, 320] width 45 height 32
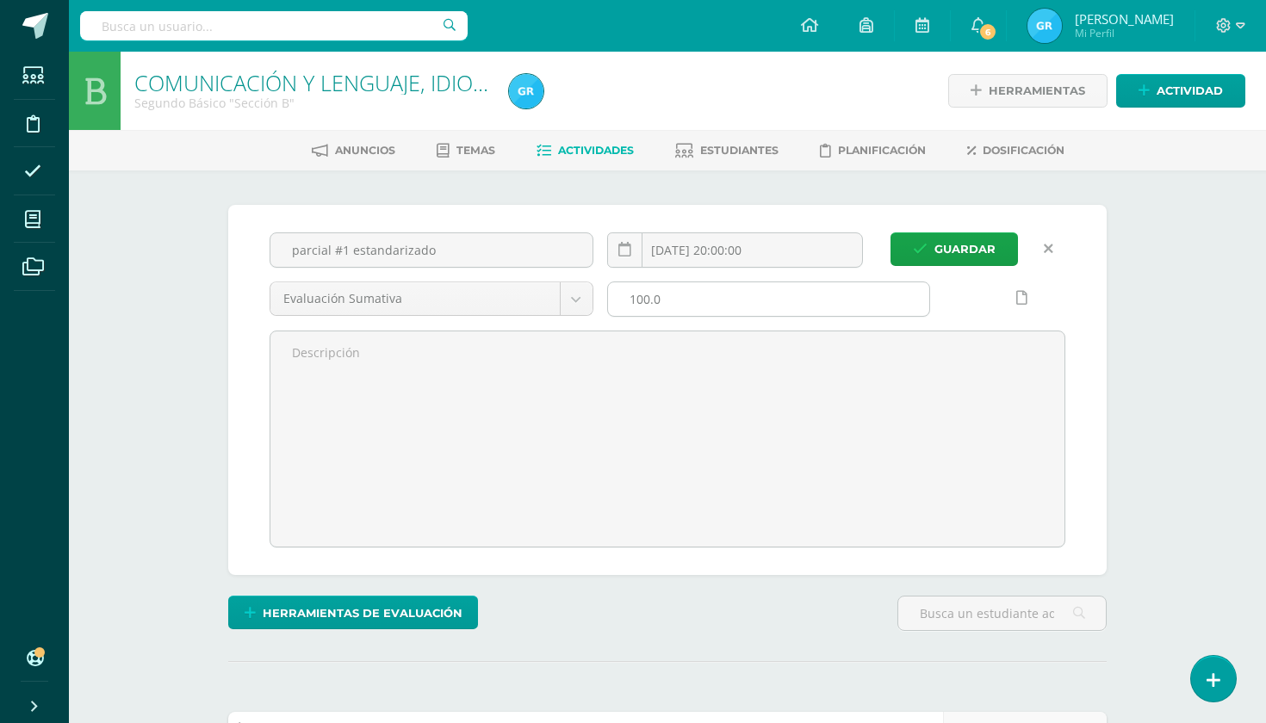
click at [699, 306] on input "100.0" at bounding box center [769, 299] width 322 height 34
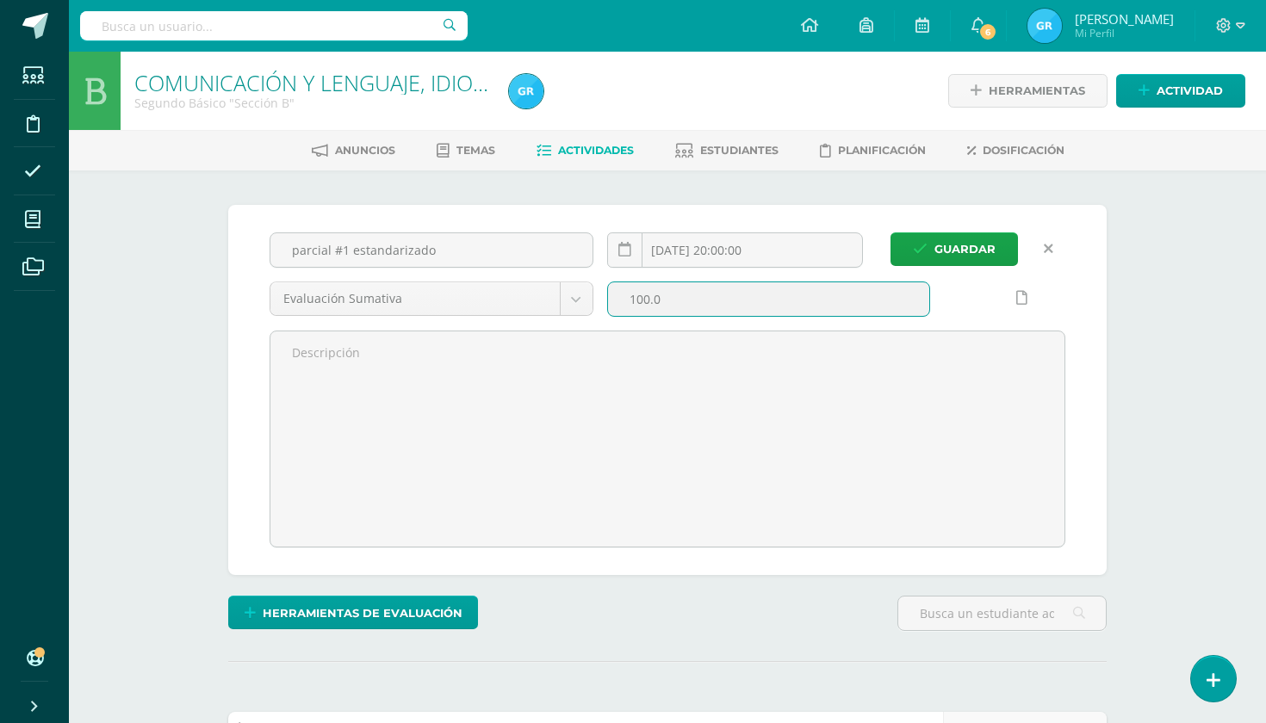
scroll to position [1, 0]
type input "1"
type input "10"
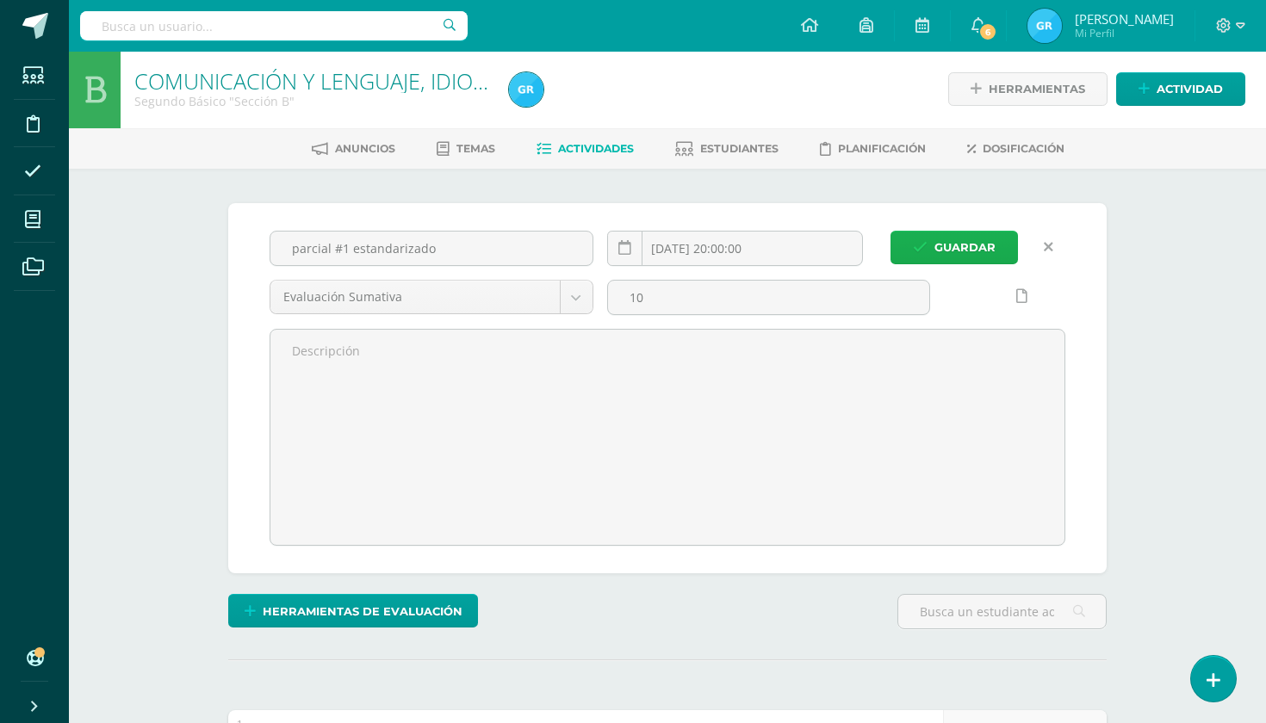
click at [970, 241] on span "Guardar" at bounding box center [964, 248] width 61 height 32
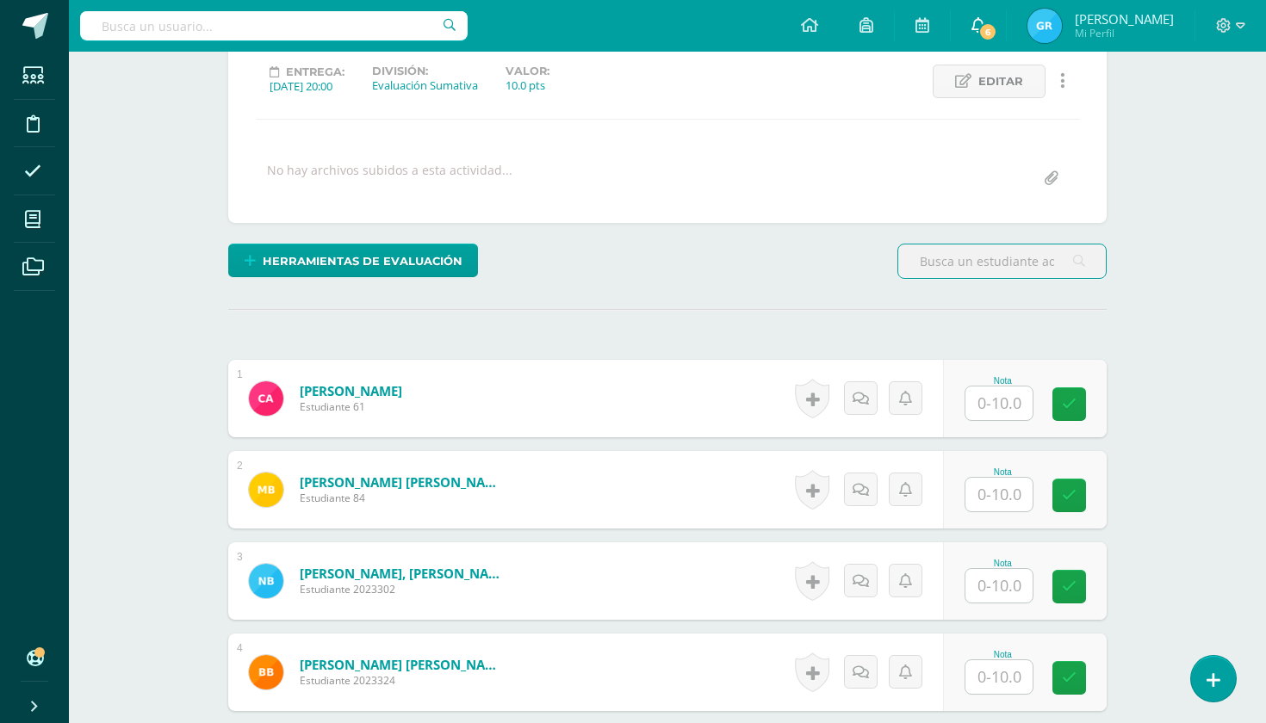
scroll to position [239, 0]
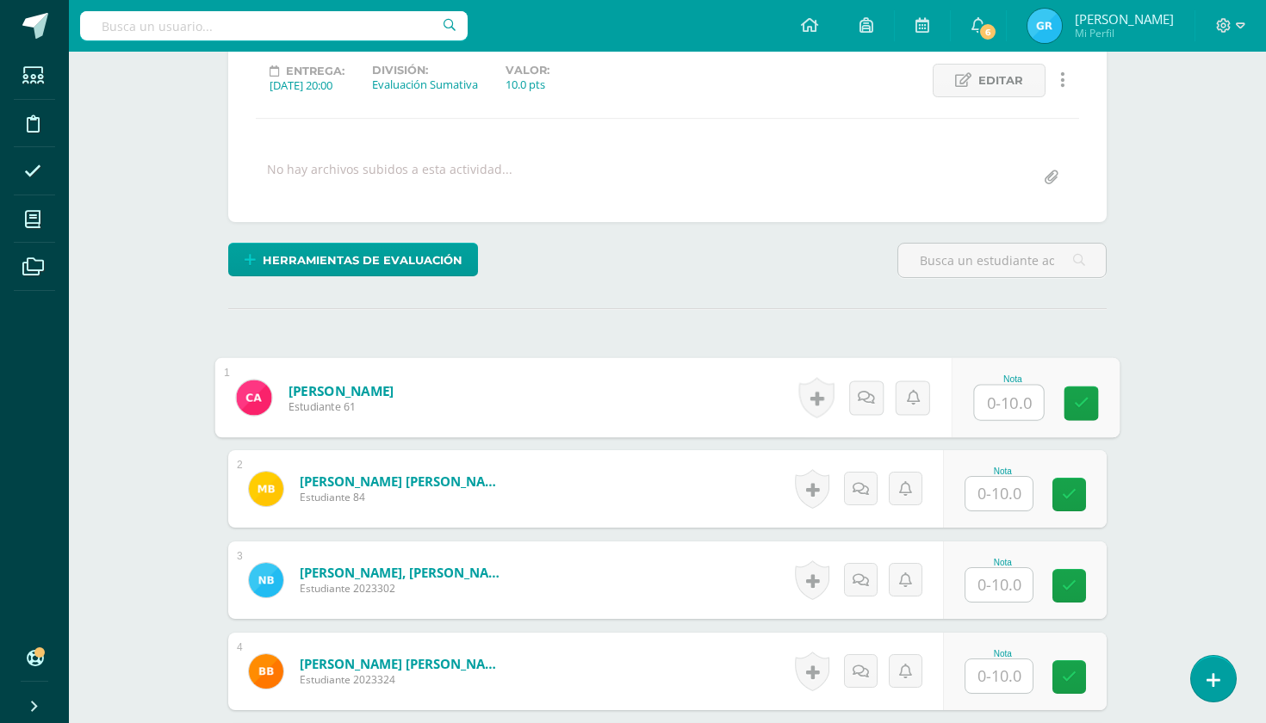
click at [997, 394] on input "text" at bounding box center [1009, 403] width 69 height 34
type input "7.25"
click at [1086, 406] on icon at bounding box center [1082, 403] width 16 height 15
click at [998, 492] on input "text" at bounding box center [998, 494] width 67 height 34
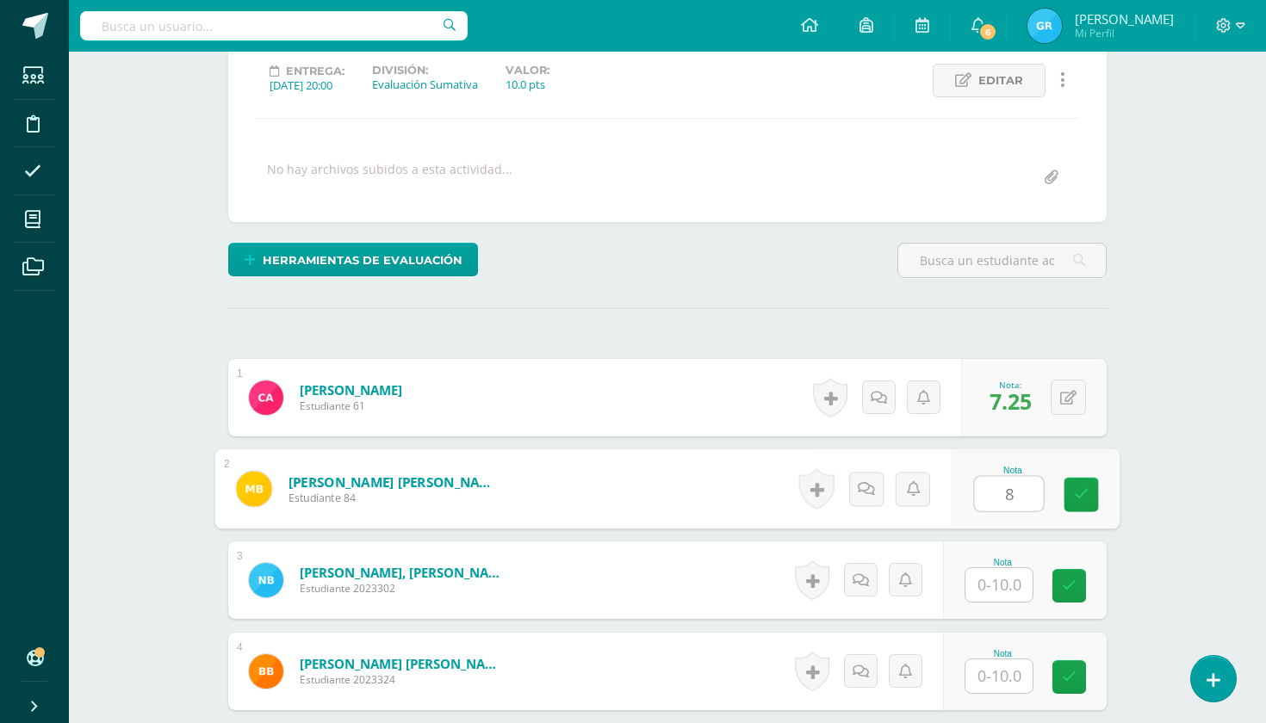
type input "8"
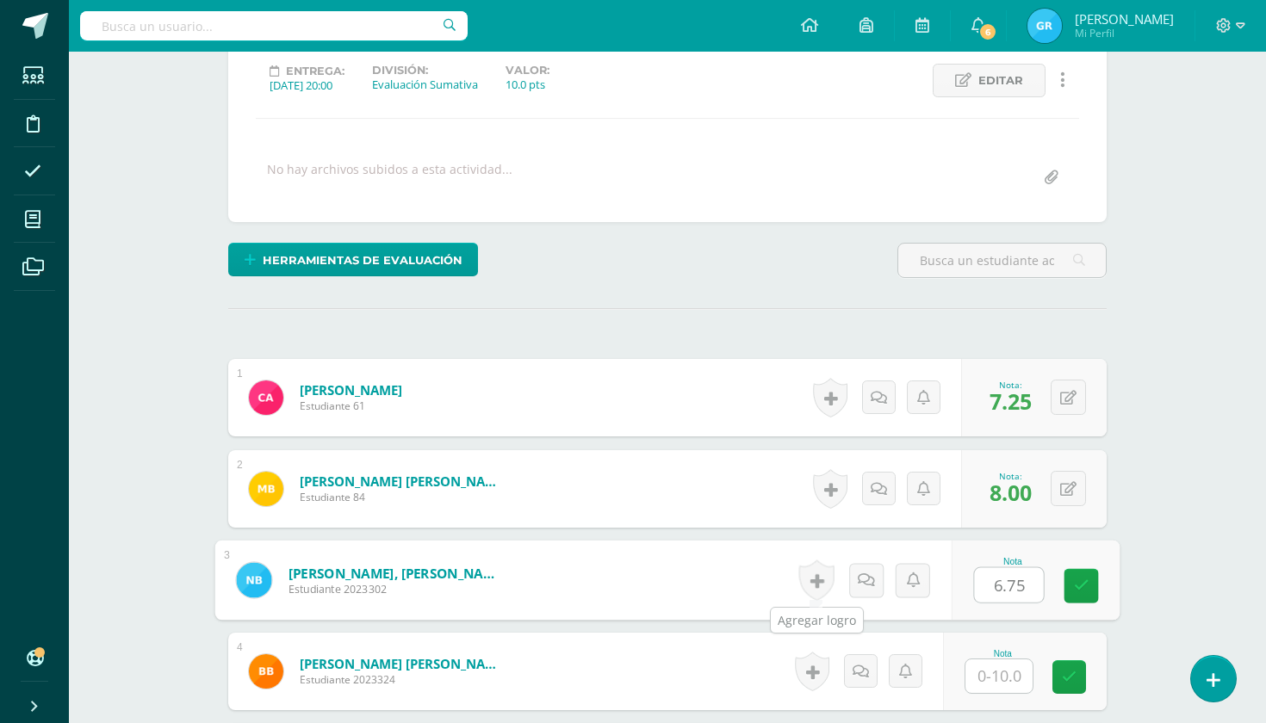
type input "6.75"
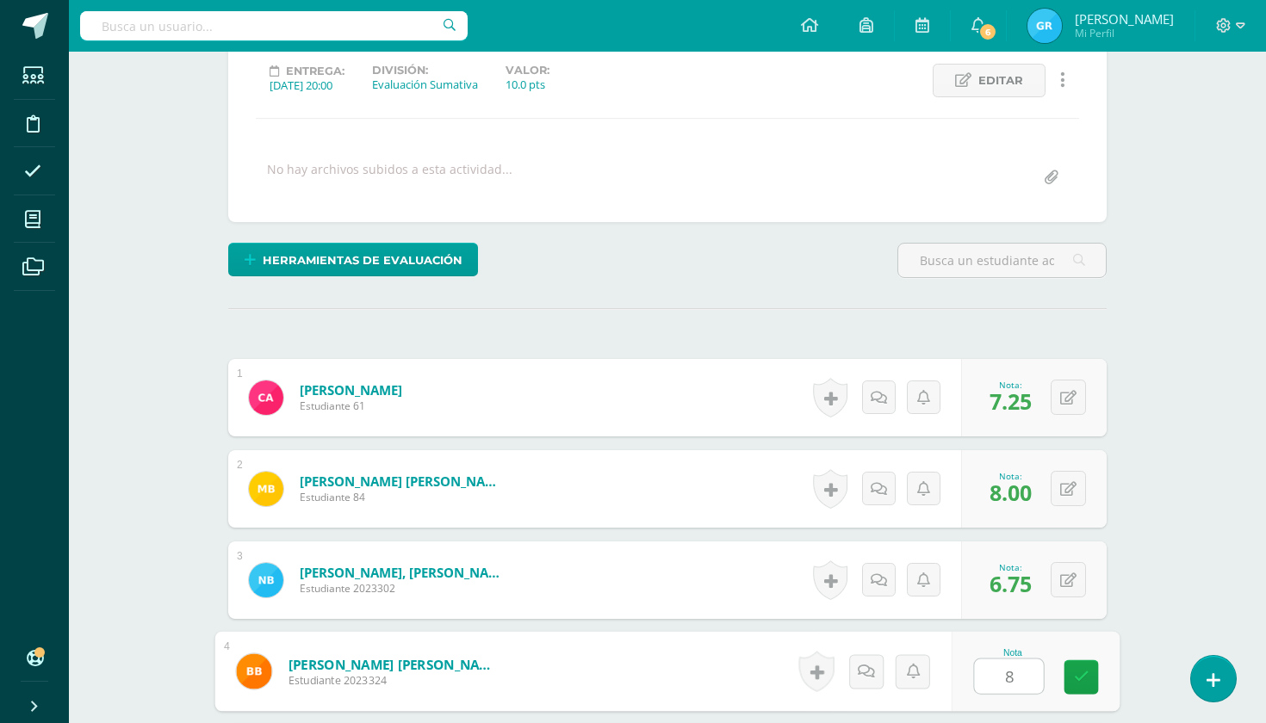
type input "8"
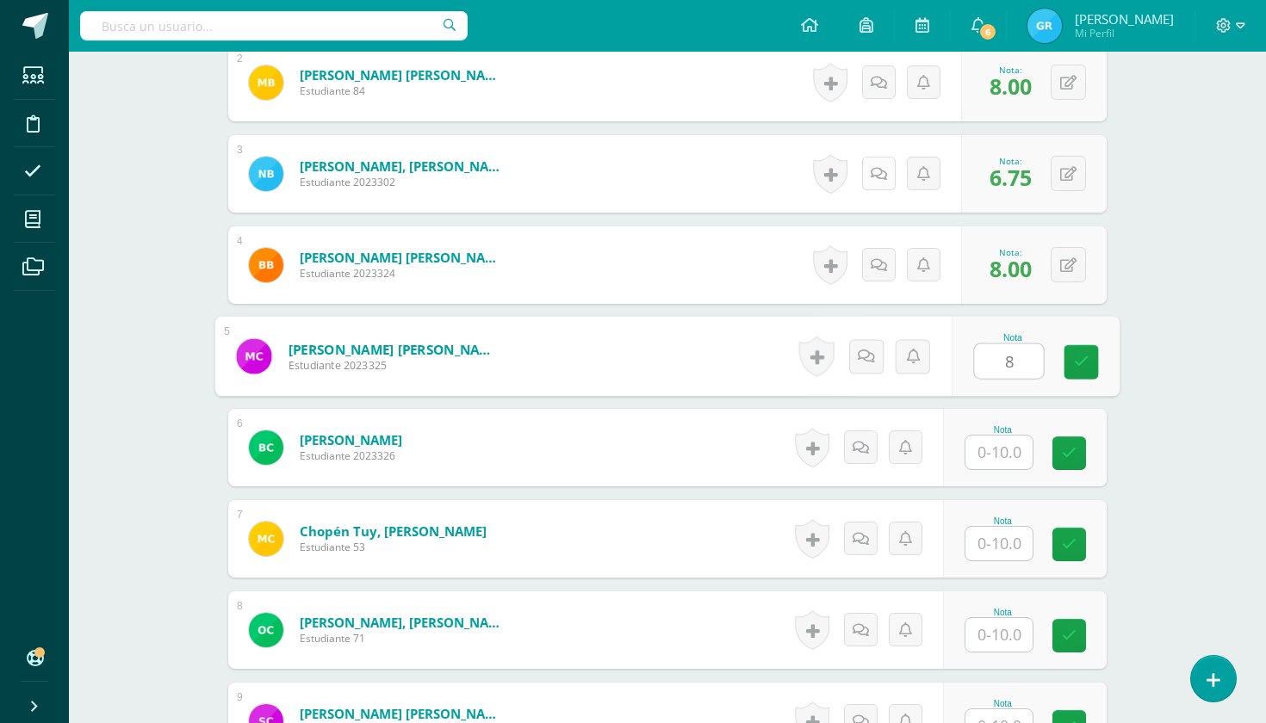
type input "8"
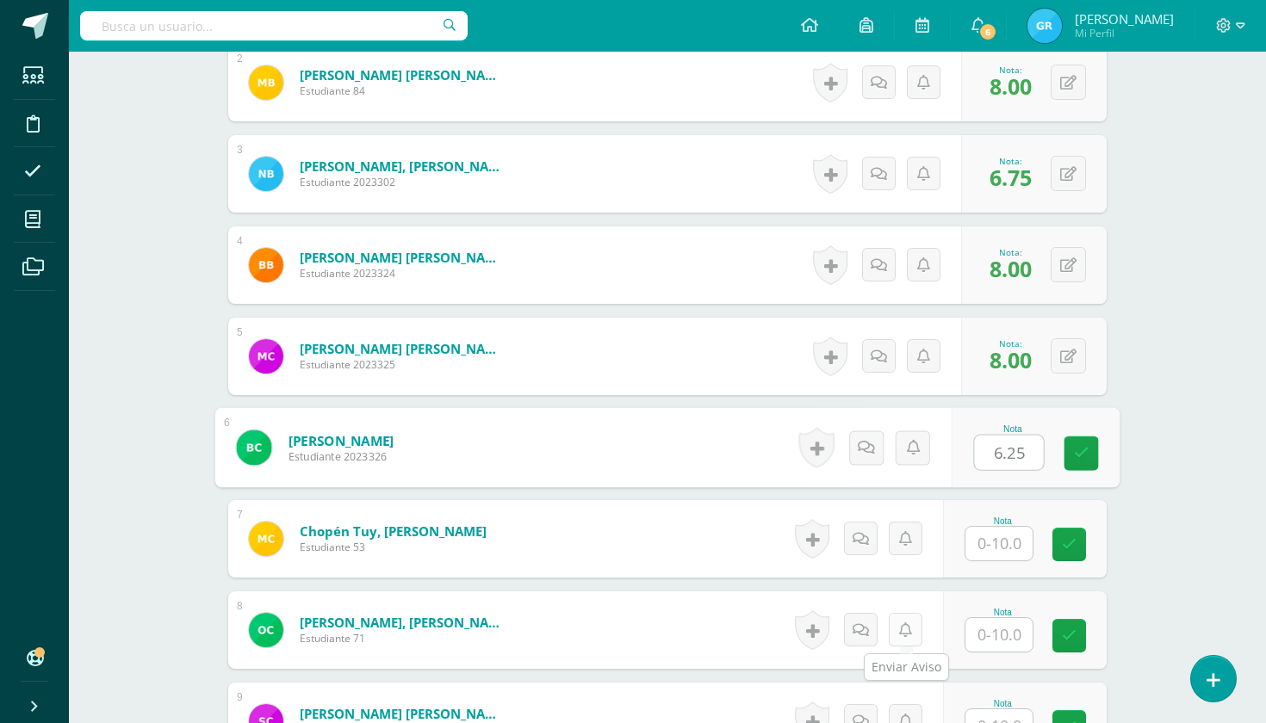
type input "6.25"
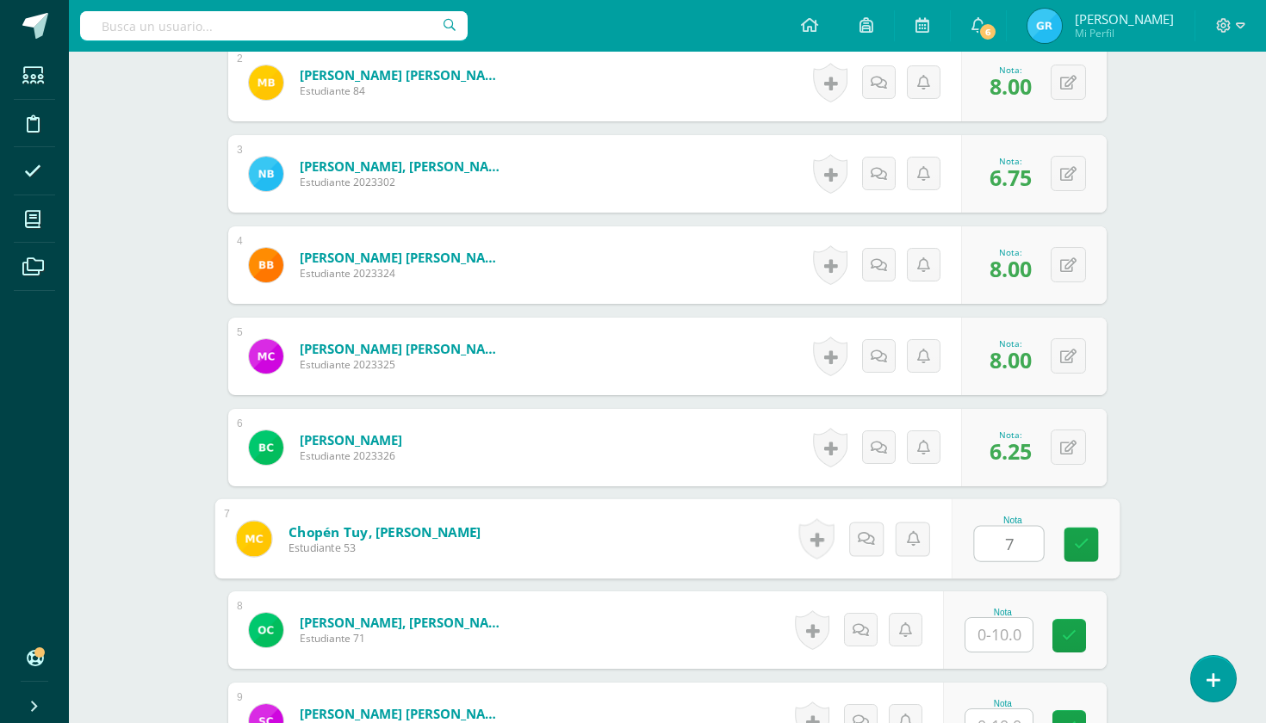
type input "7"
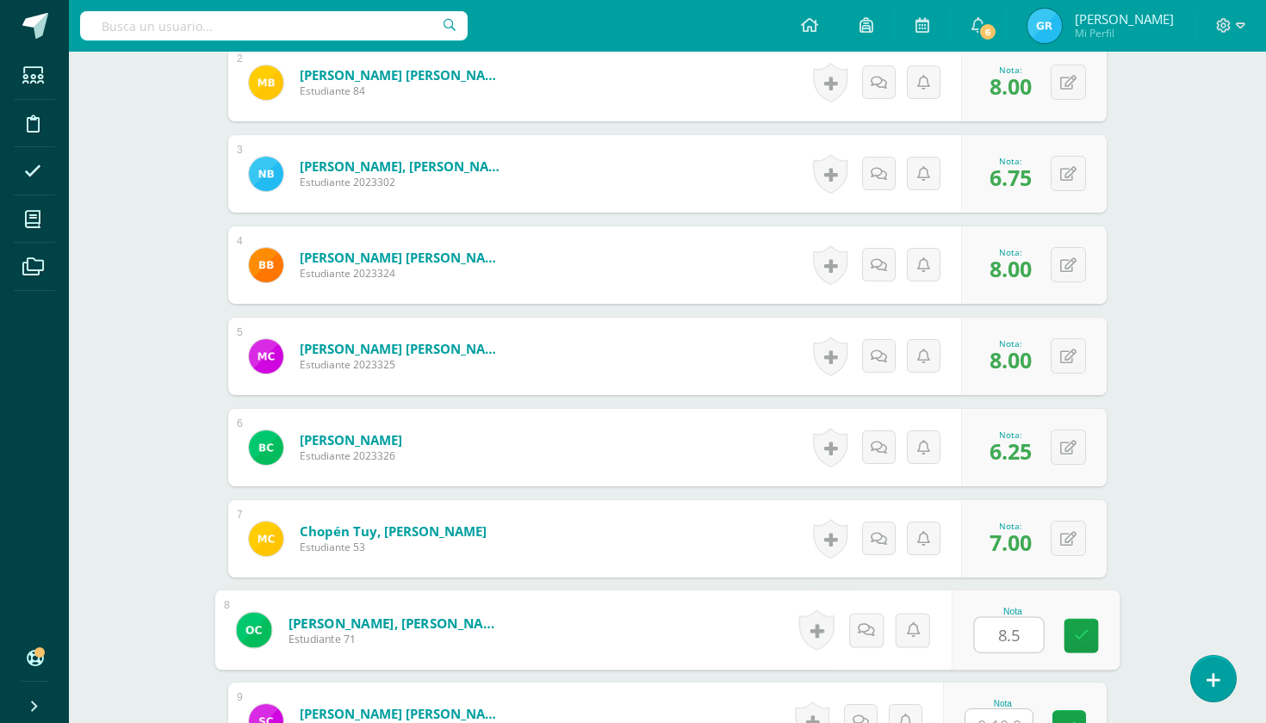
type input "8.5"
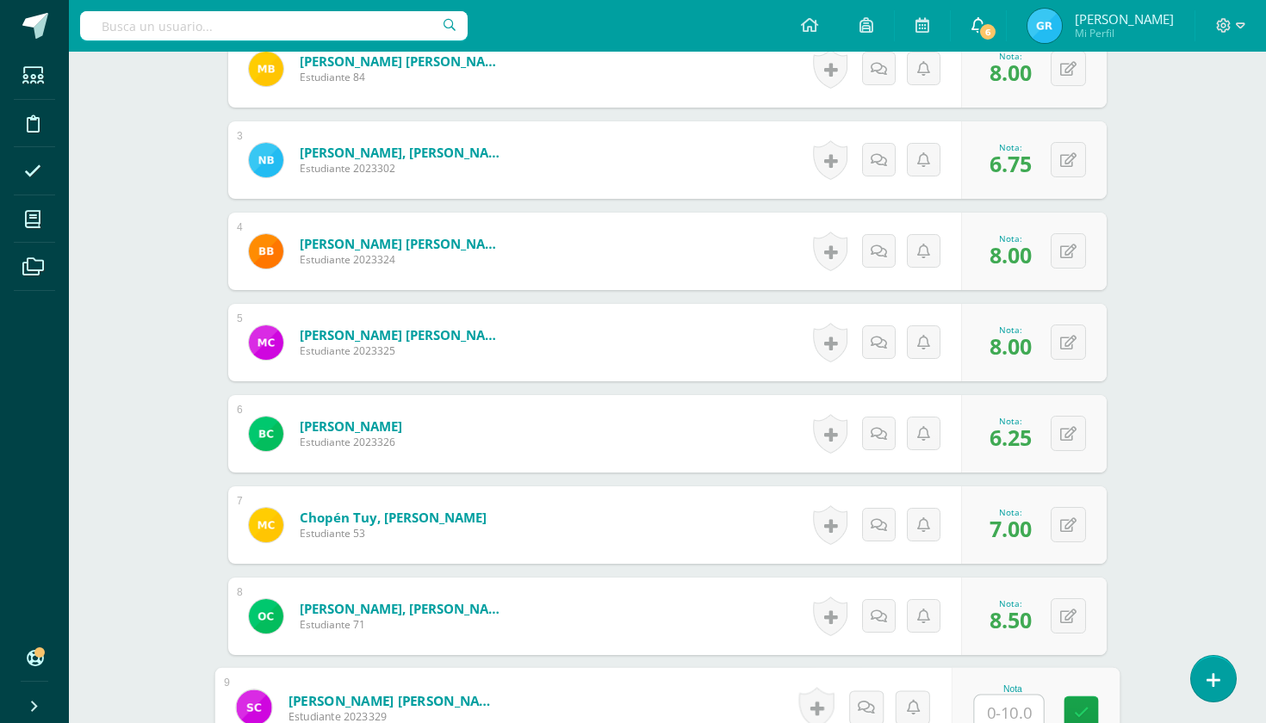
scroll to position [661, 0]
type input "7.5"
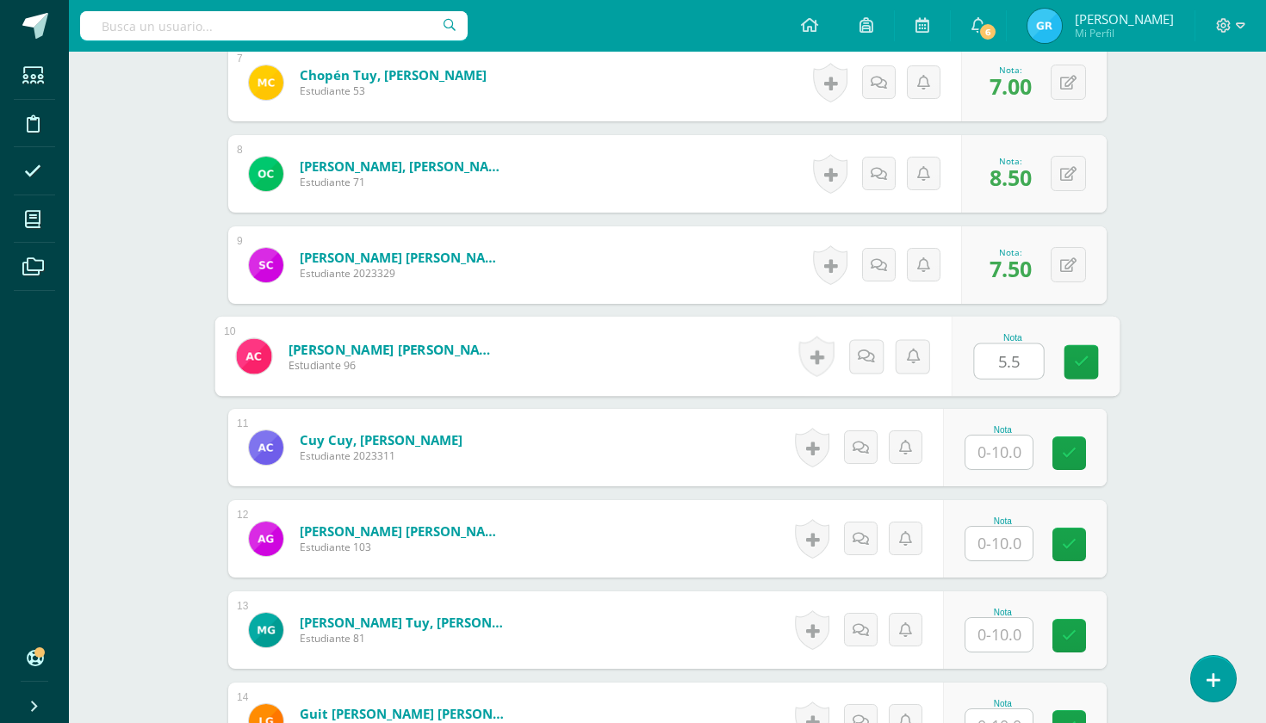
type input "5.5"
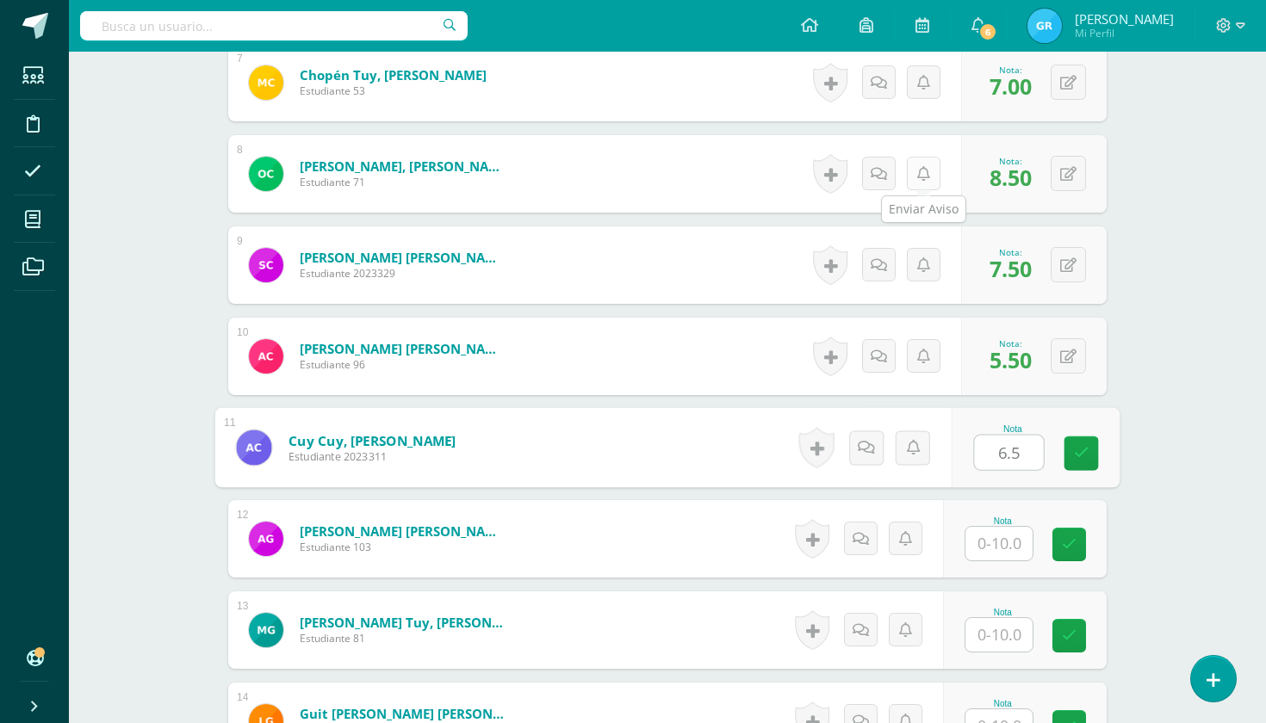
type input "6.5"
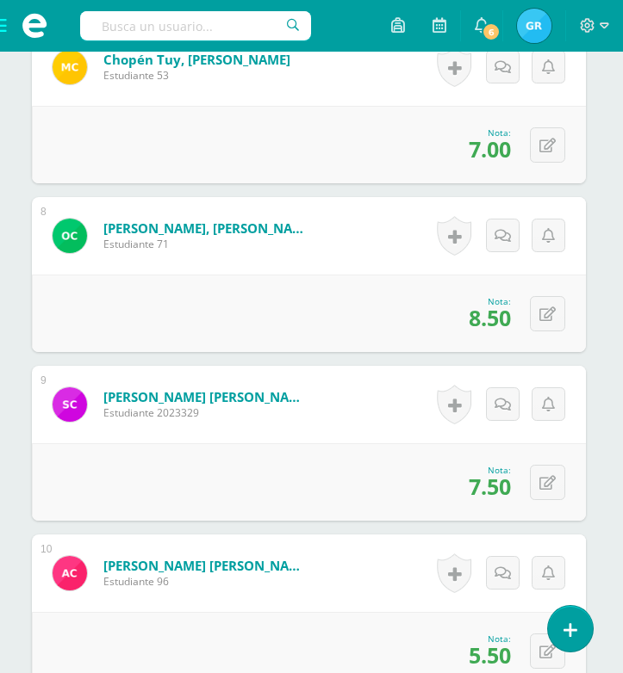
scroll to position [1628, 3]
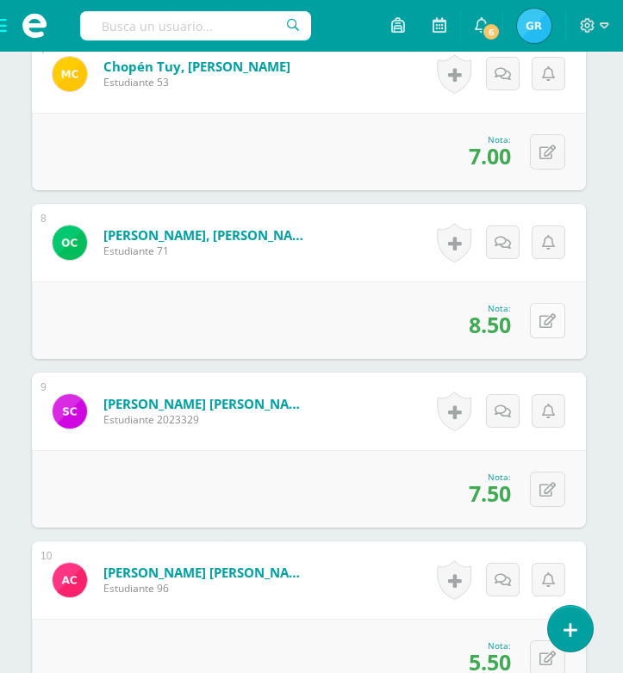
click at [545, 324] on icon at bounding box center [547, 321] width 16 height 15
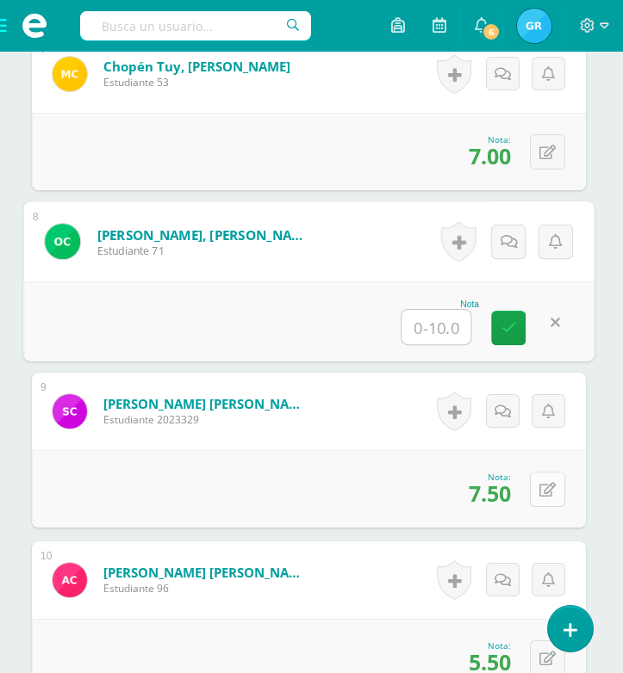
click at [539, 491] on icon at bounding box center [547, 490] width 16 height 15
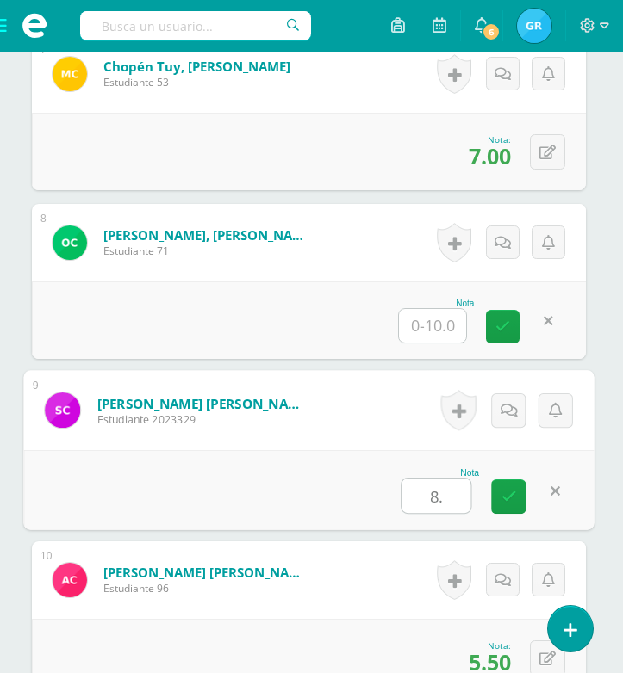
type input "8.5"
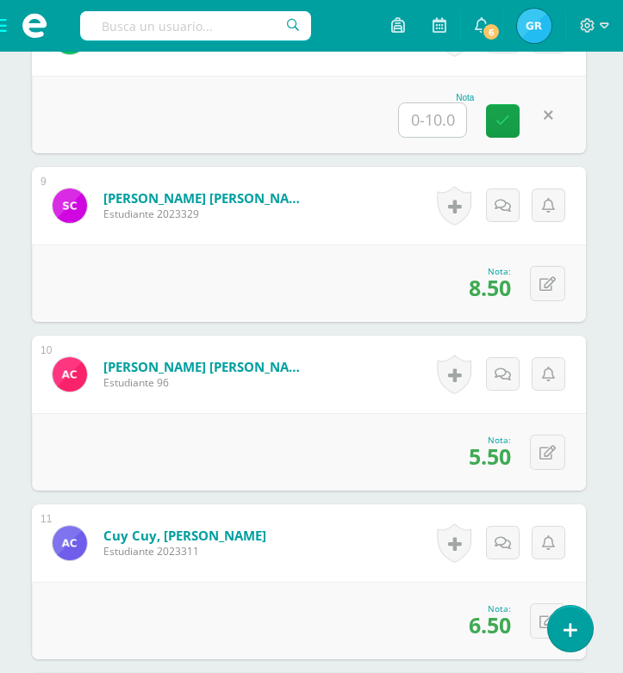
scroll to position [1849, 3]
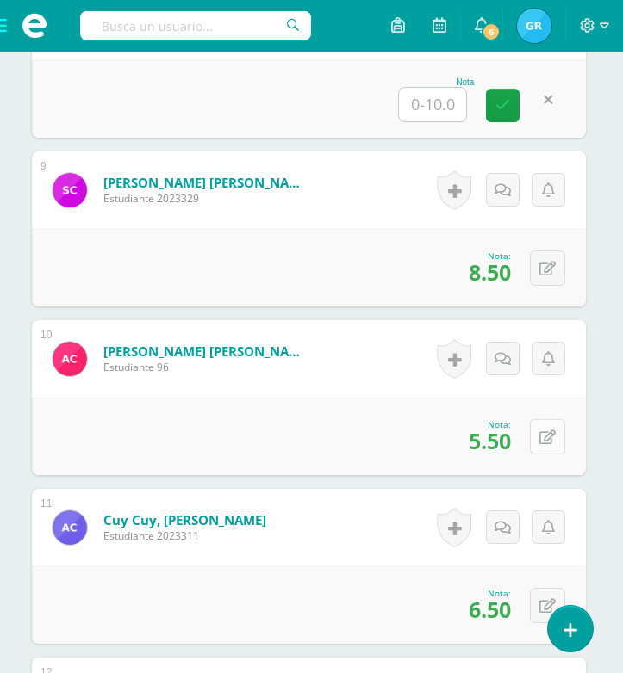
click at [546, 444] on icon at bounding box center [547, 438] width 16 height 15
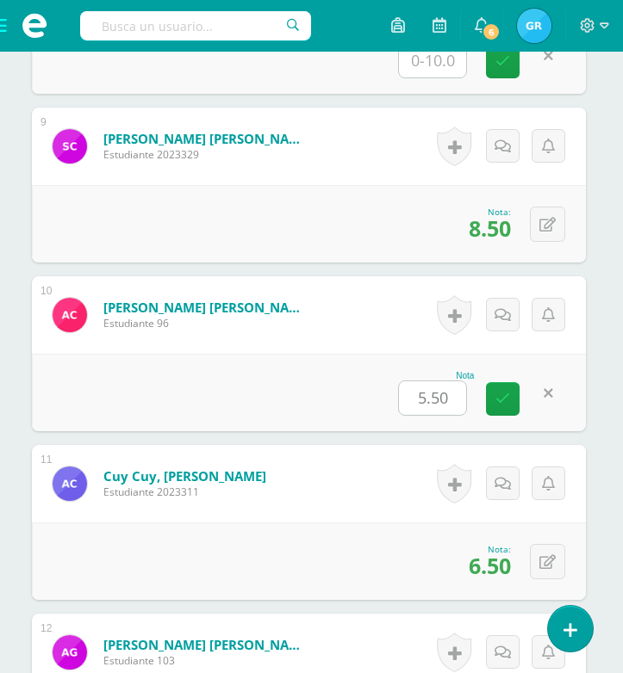
scroll to position [1902, 3]
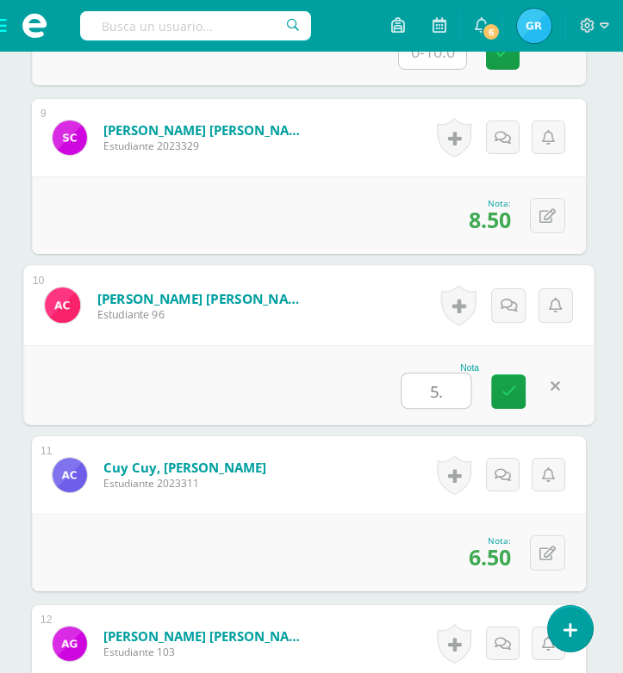
type input "5"
type input "7.5"
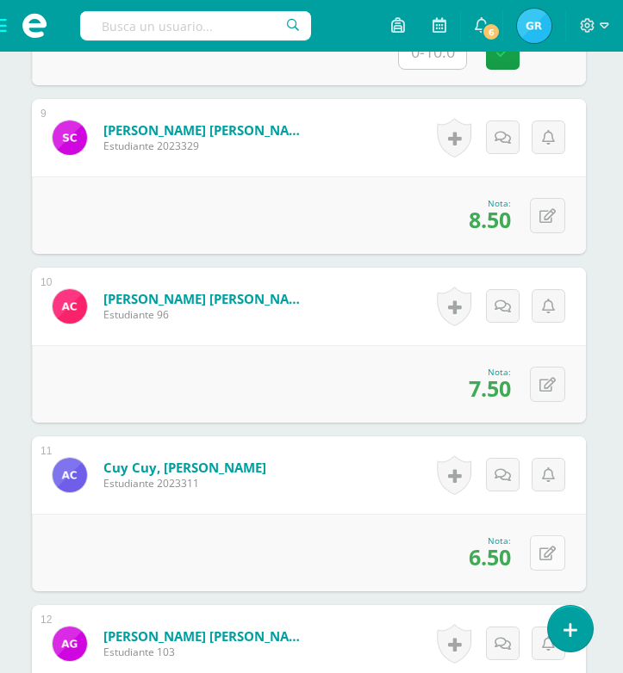
click at [538, 555] on button at bounding box center [547, 553] width 35 height 35
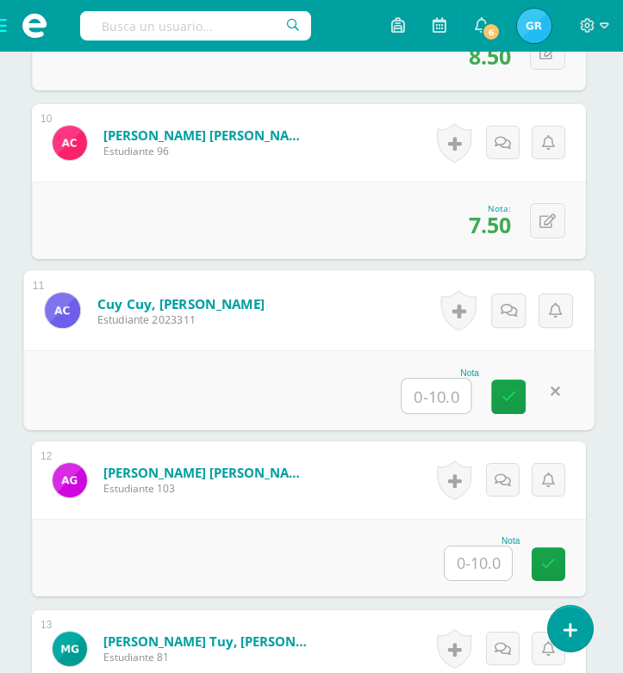
scroll to position [2070, 3]
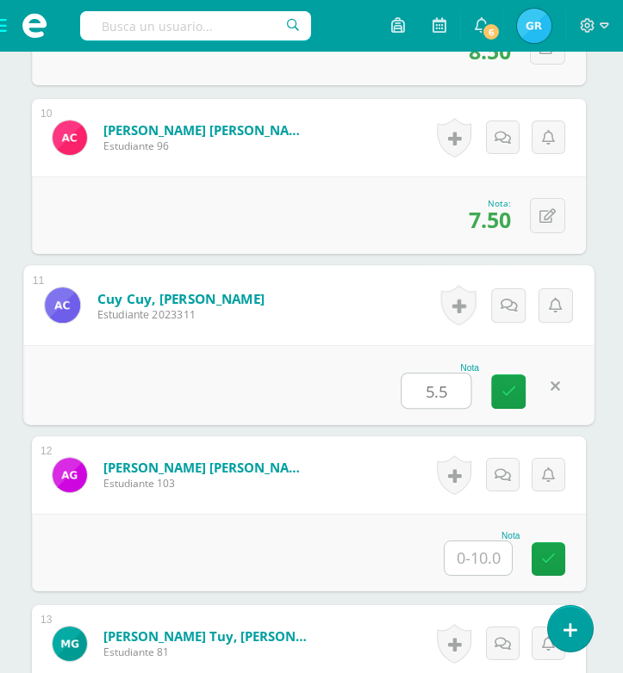
type input "5.5"
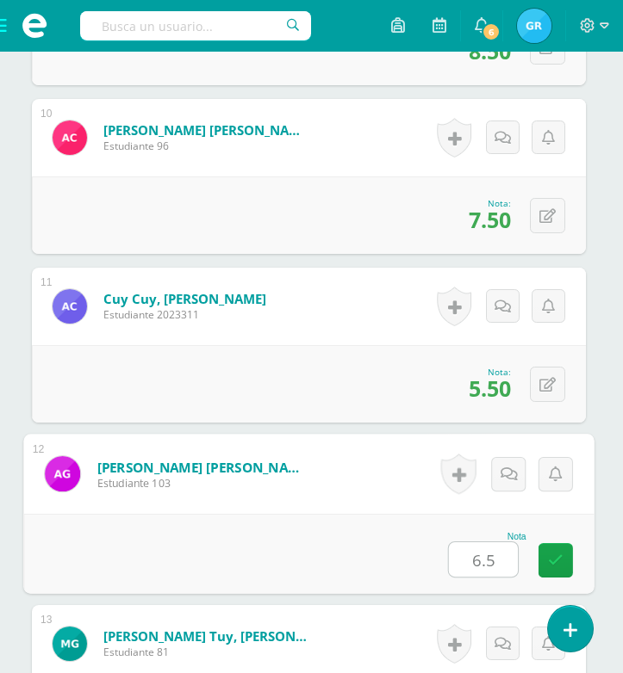
type input "6.5"
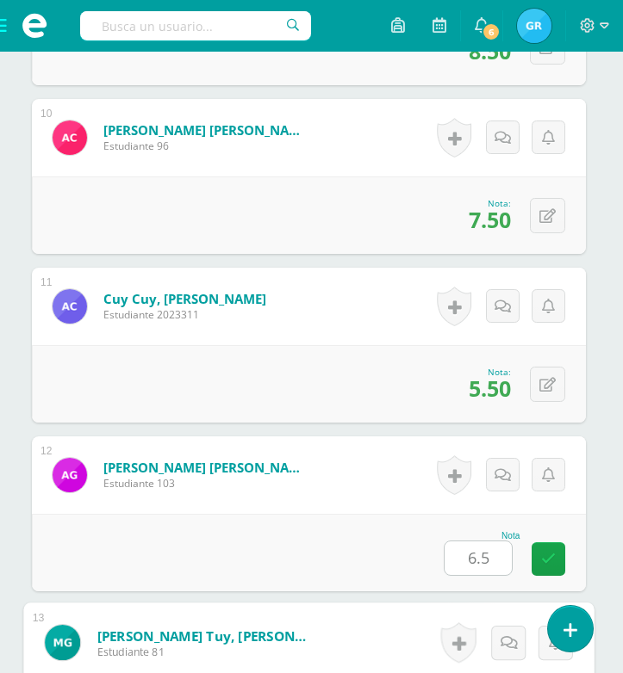
scroll to position [2463, 3]
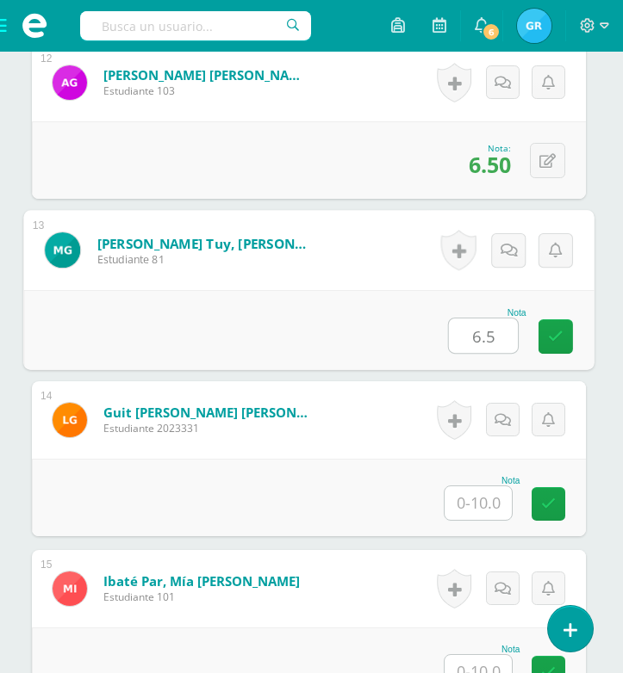
type input "6.5"
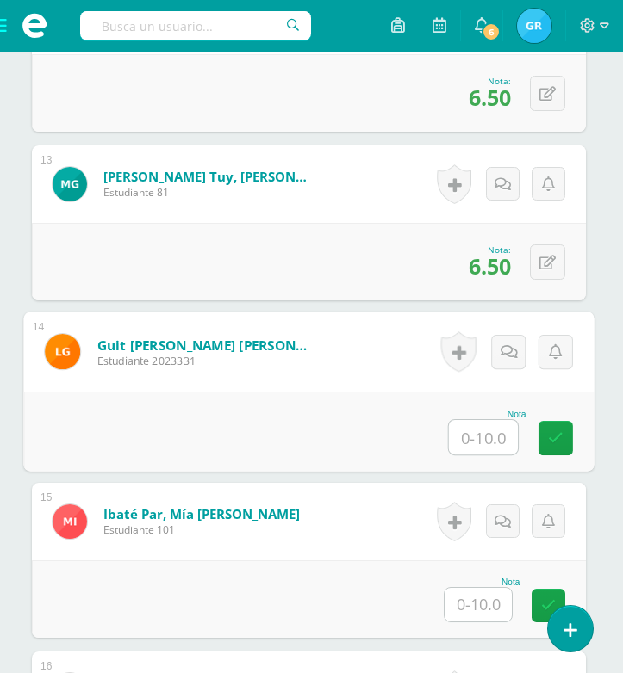
scroll to position [2537, 3]
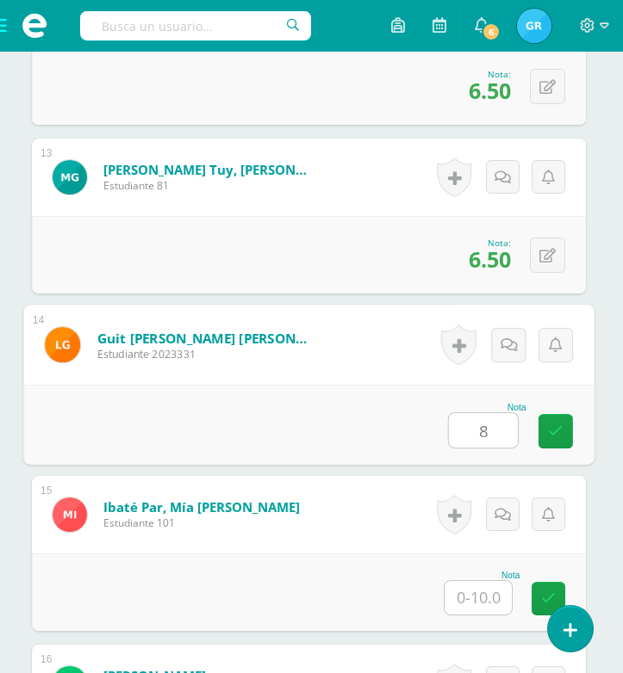
type input "8"
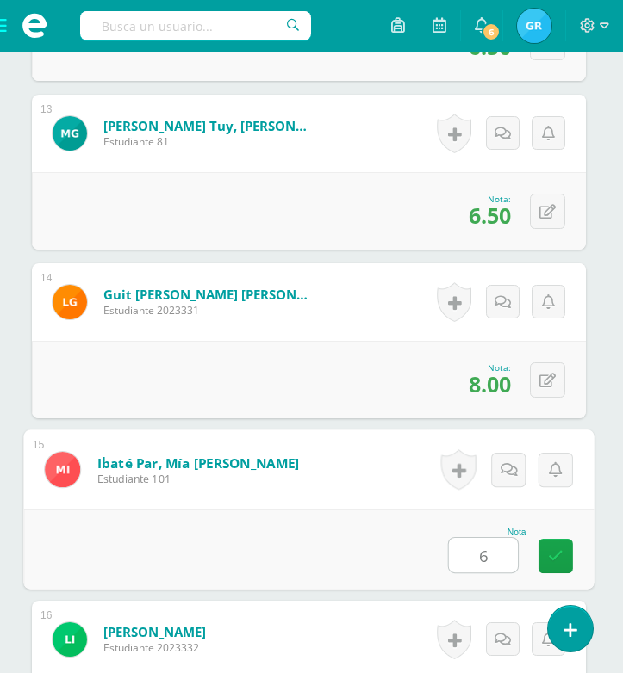
type input "6"
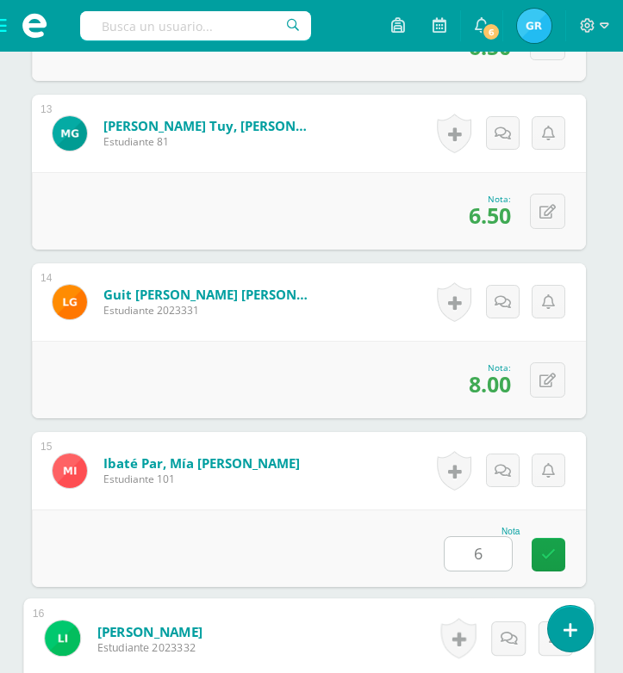
scroll to position [2969, 3]
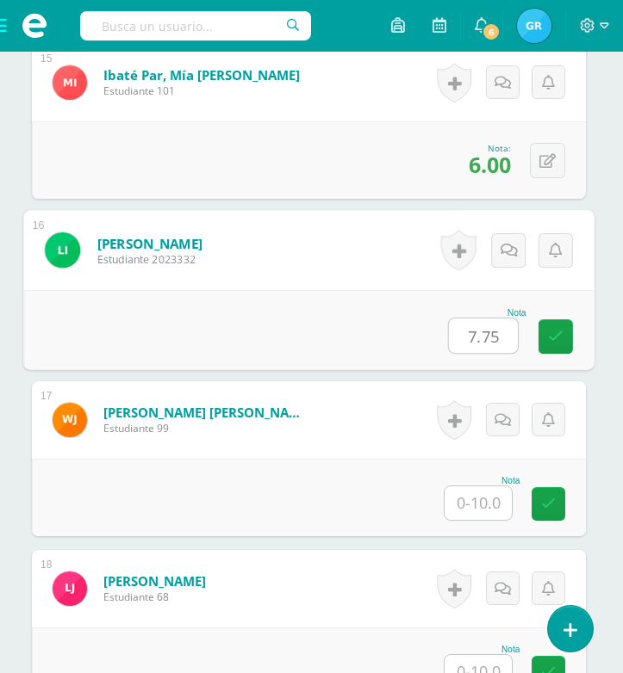
type input "7.75"
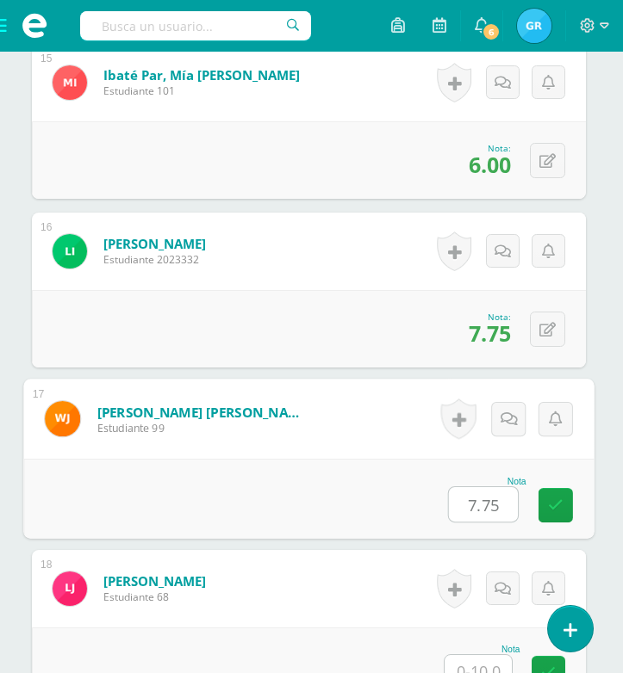
type input "7.75"
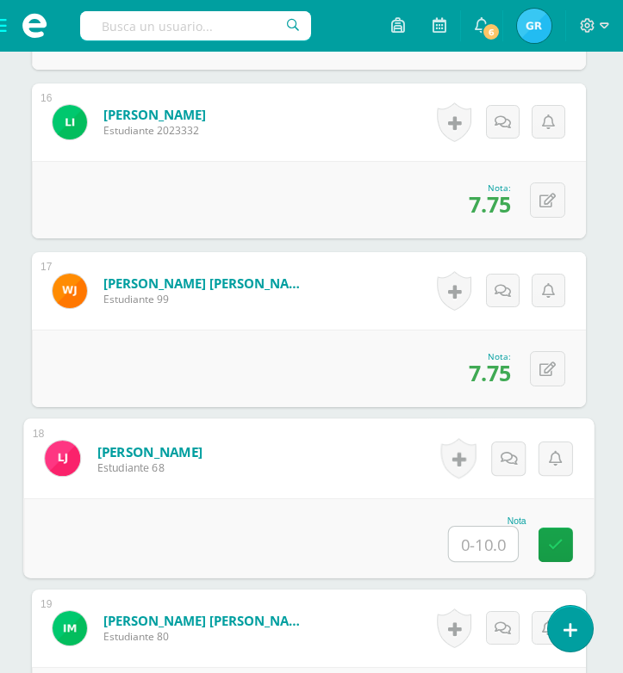
scroll to position [3103, 3]
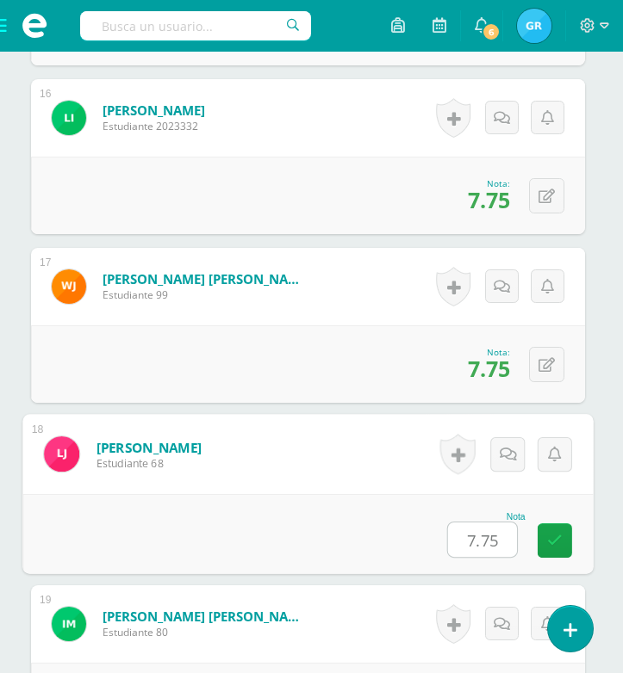
type input "7.75"
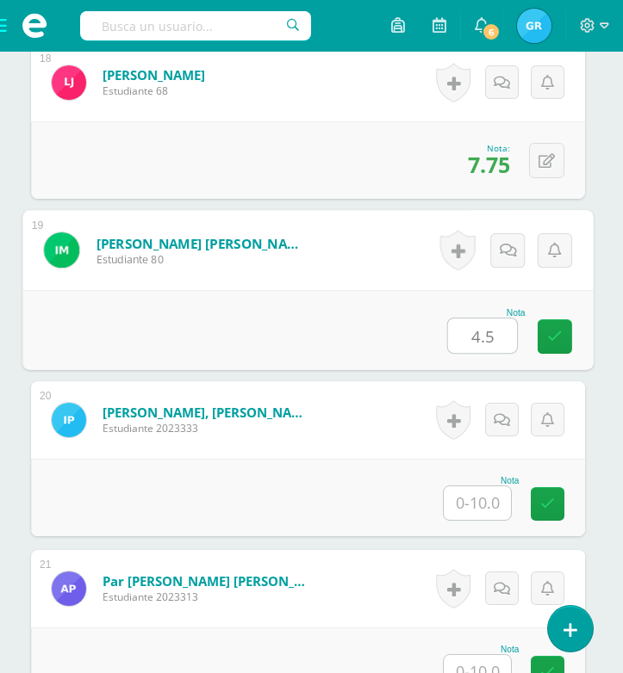
type input "4.5"
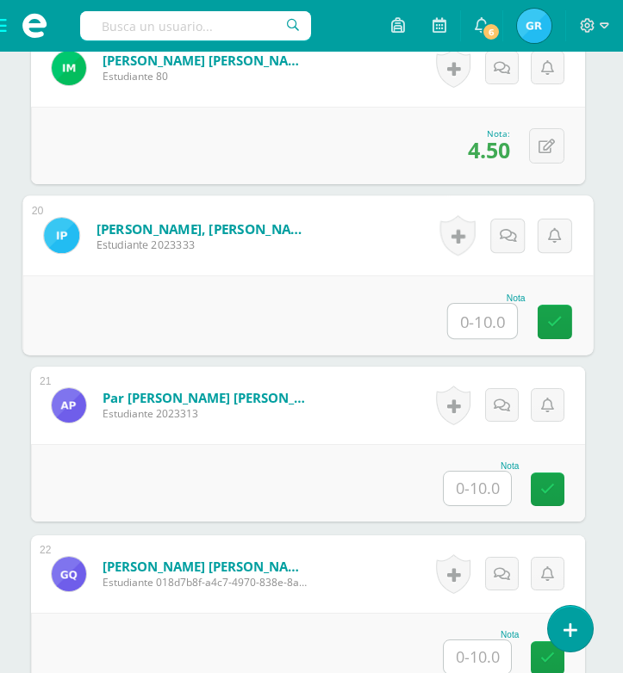
scroll to position [3671, 3]
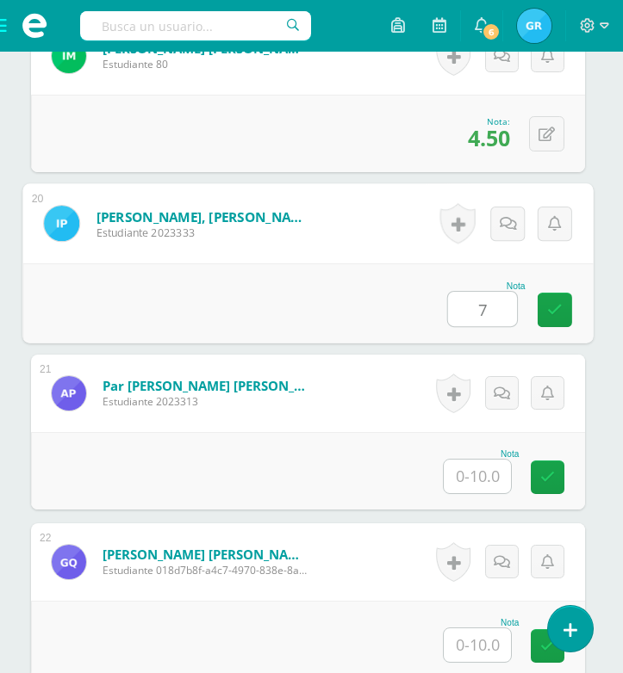
type input "7"
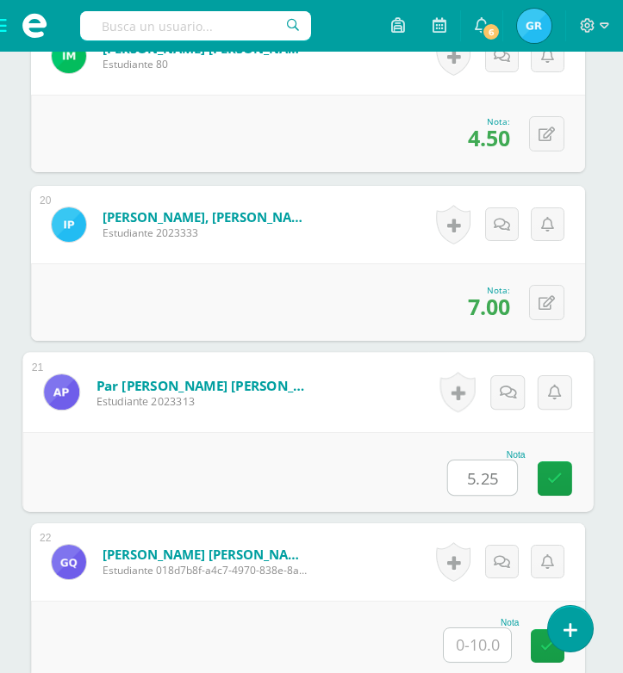
type input "5.25"
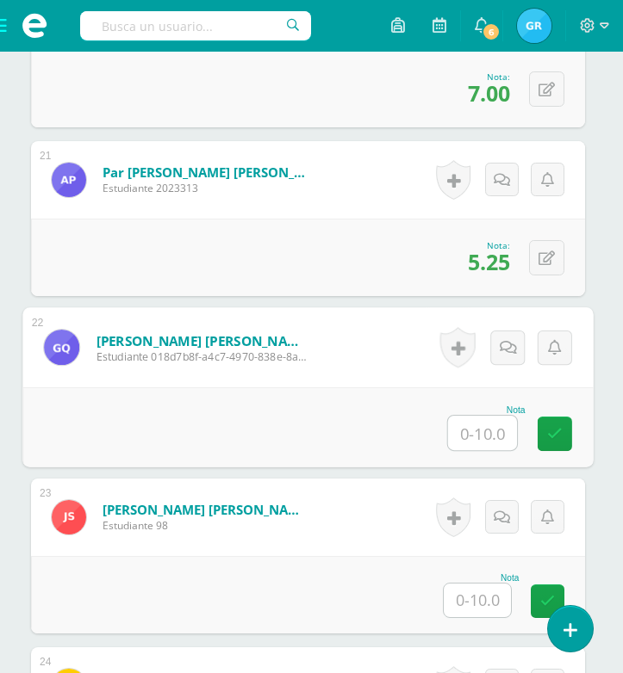
scroll to position [3884, 3]
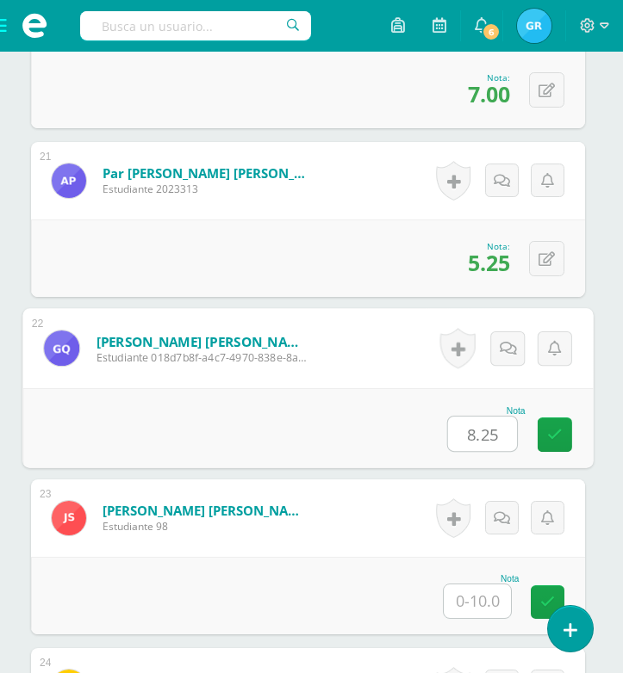
type input "8.25"
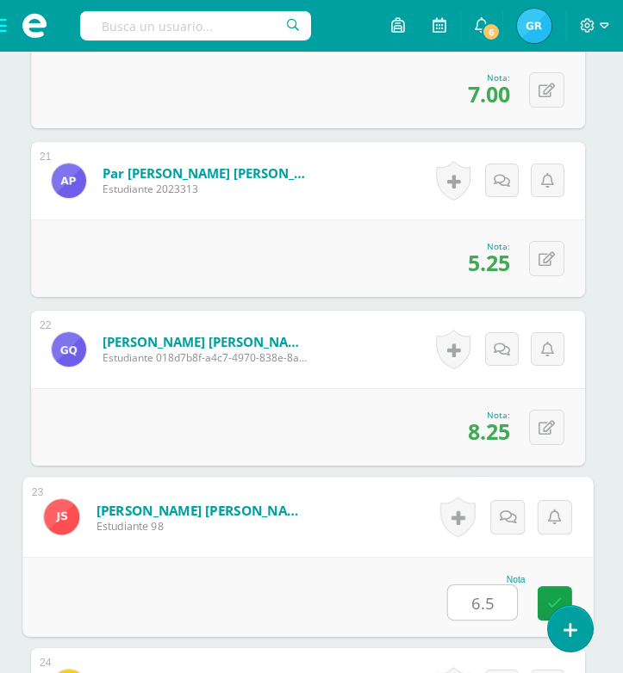
type input "6.5"
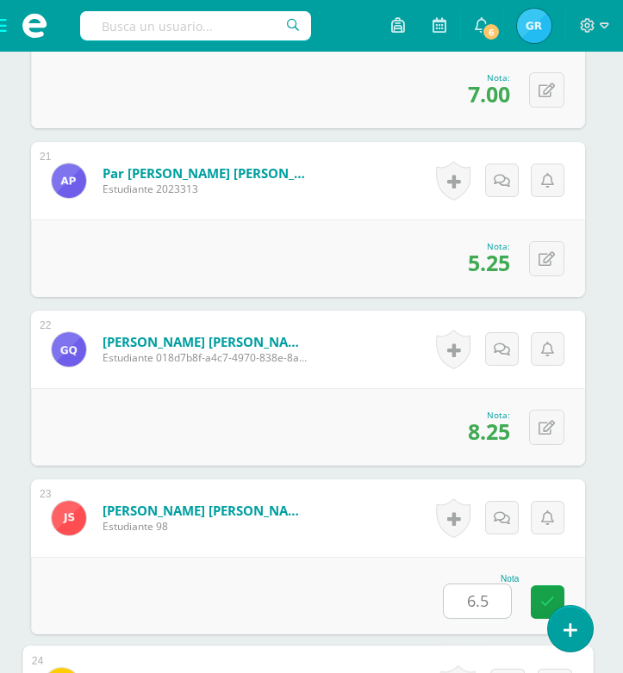
scroll to position [4320, 3]
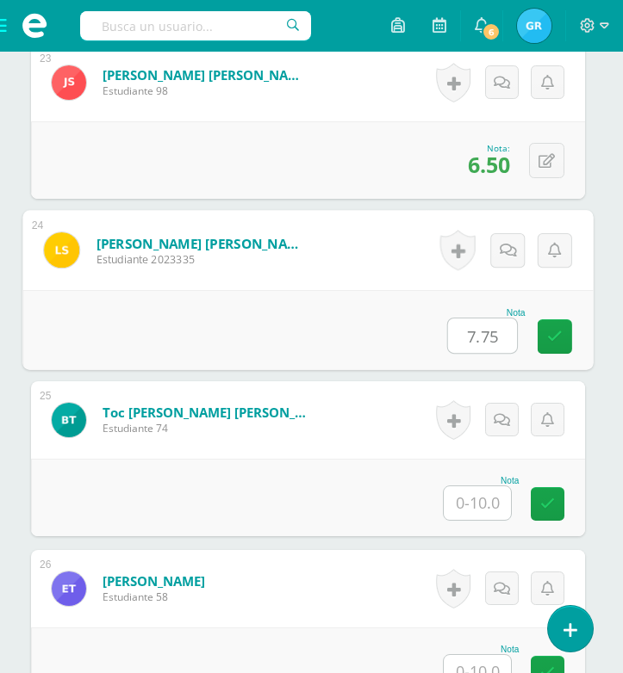
type input "7.75"
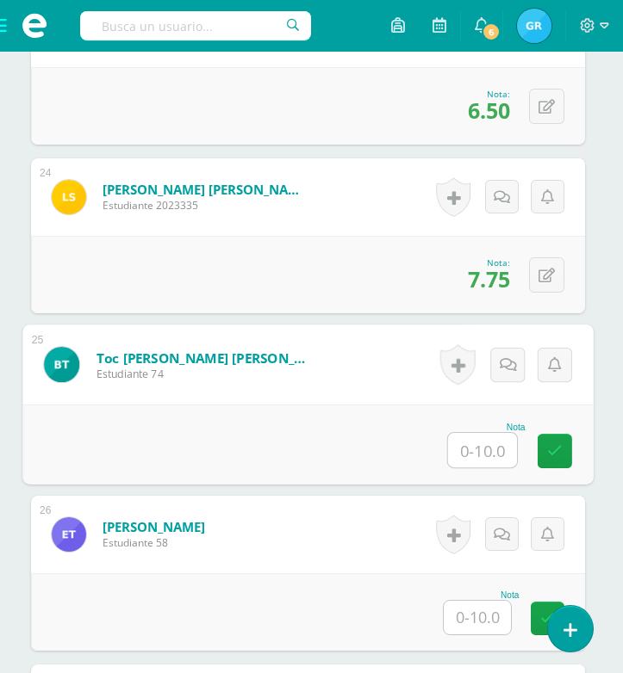
scroll to position [4384, 3]
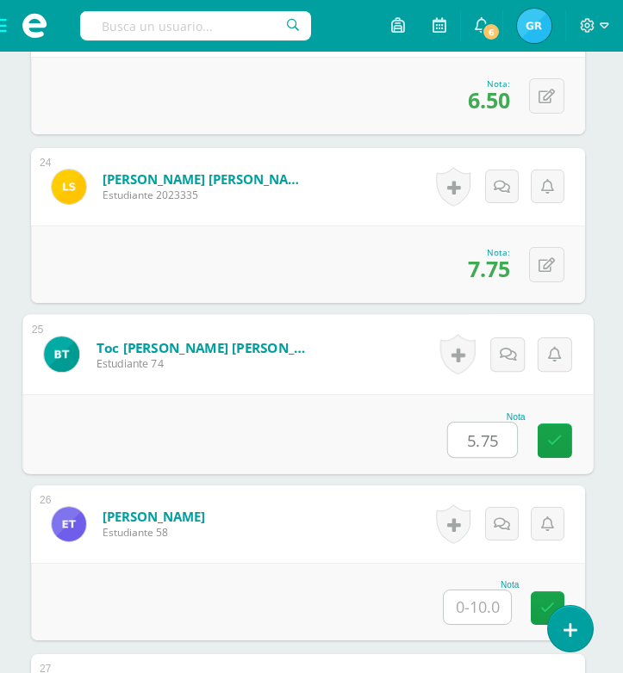
type input "5.75"
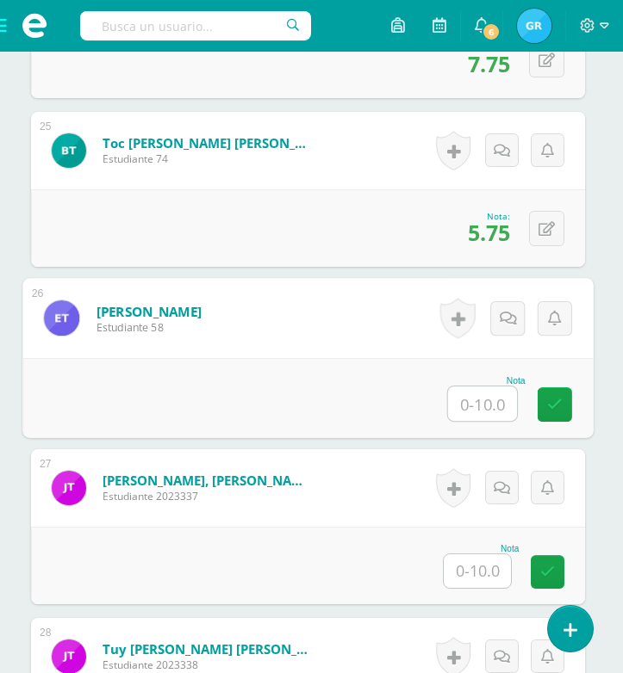
scroll to position [4591, 3]
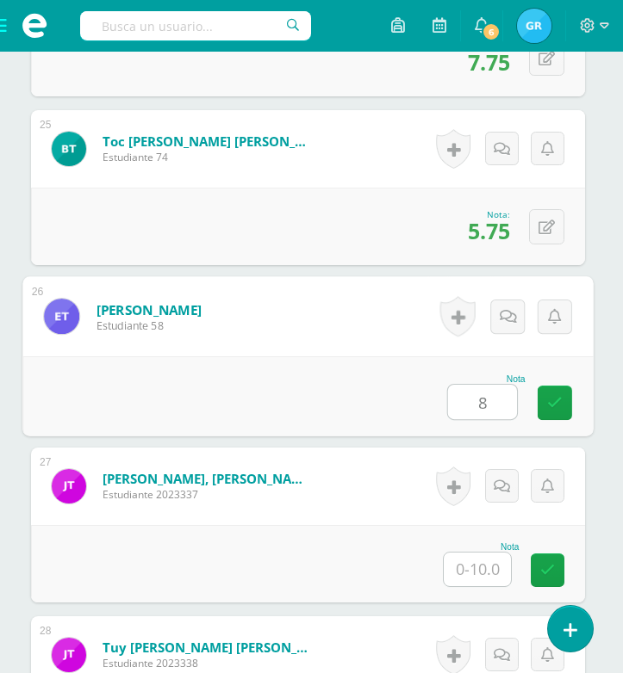
type input "8"
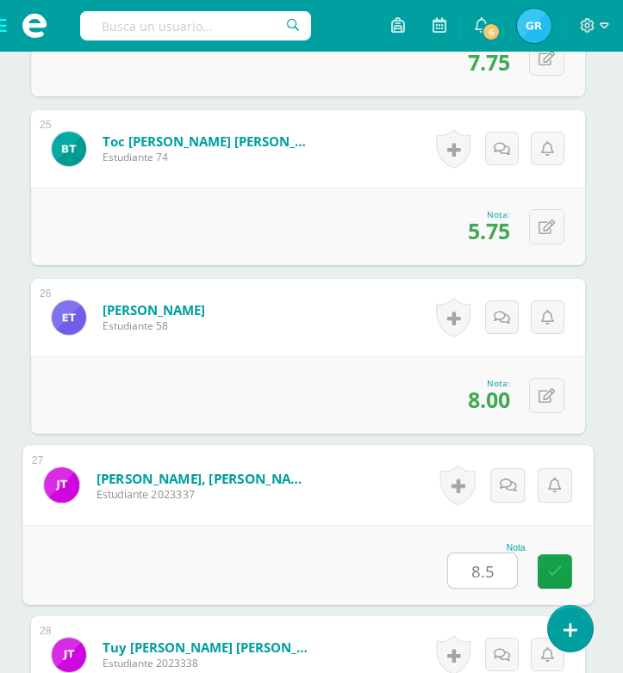
type input "8.5"
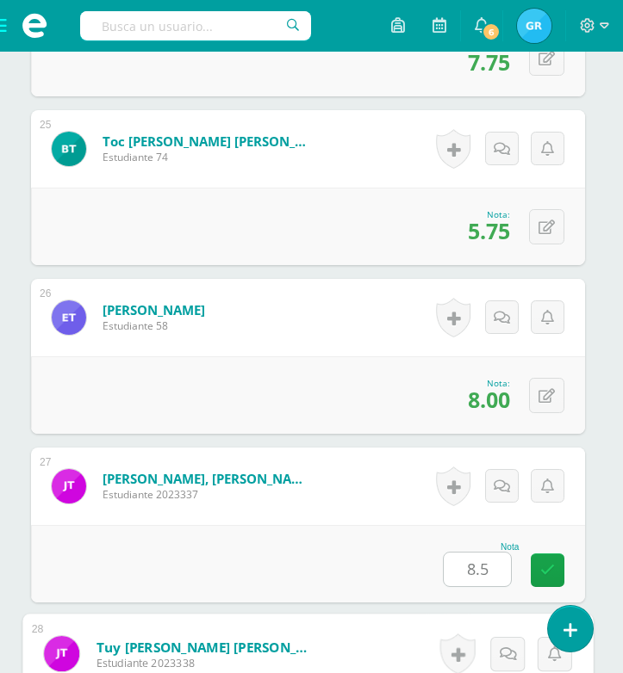
scroll to position [4887, 3]
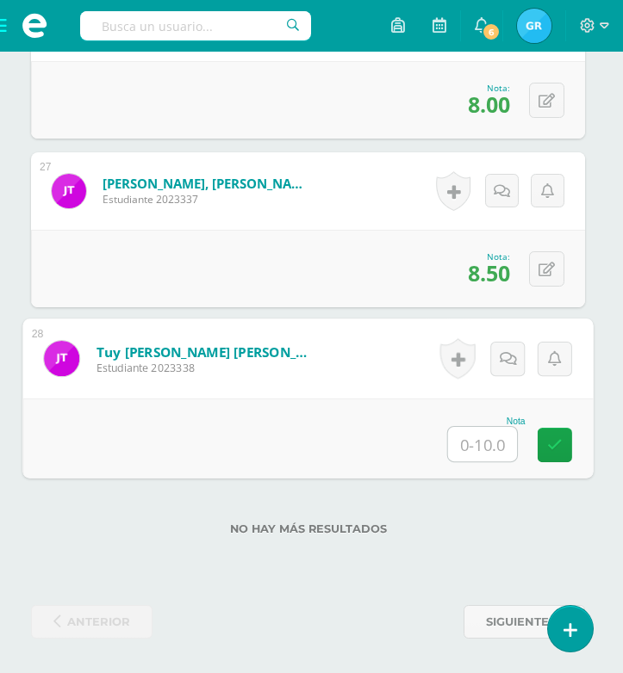
type input "7"
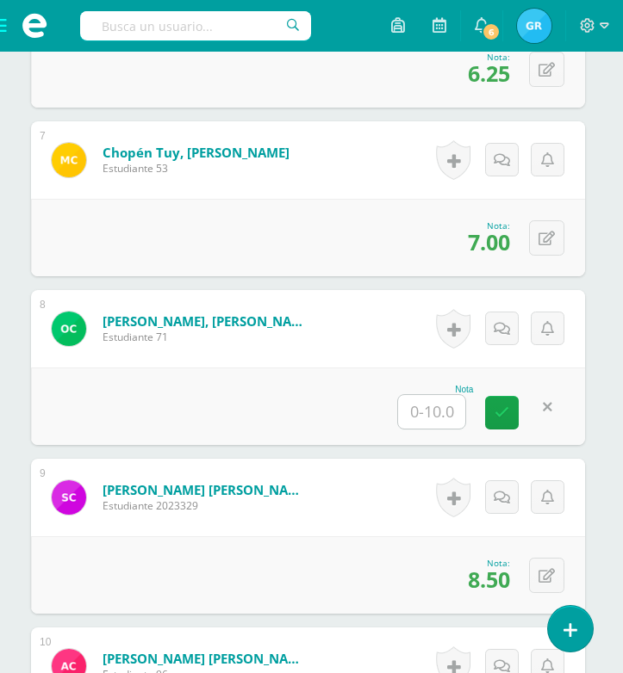
scroll to position [1540, 3]
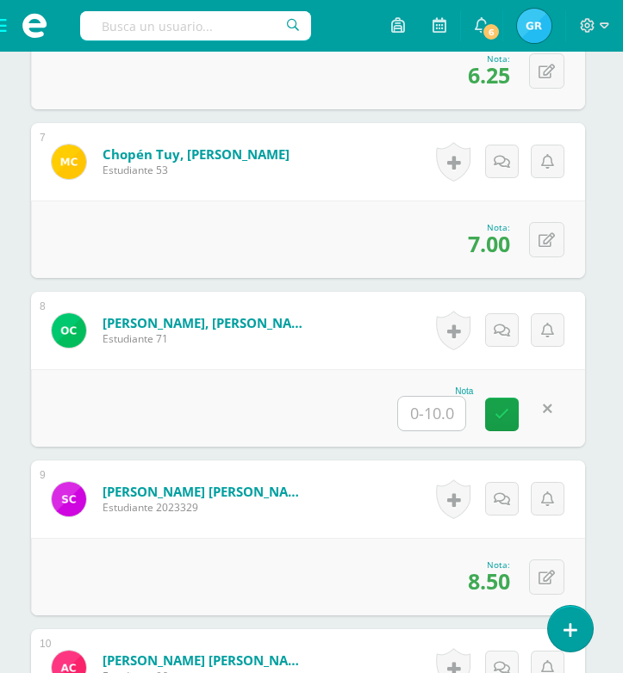
click at [437, 422] on input "text" at bounding box center [431, 414] width 67 height 34
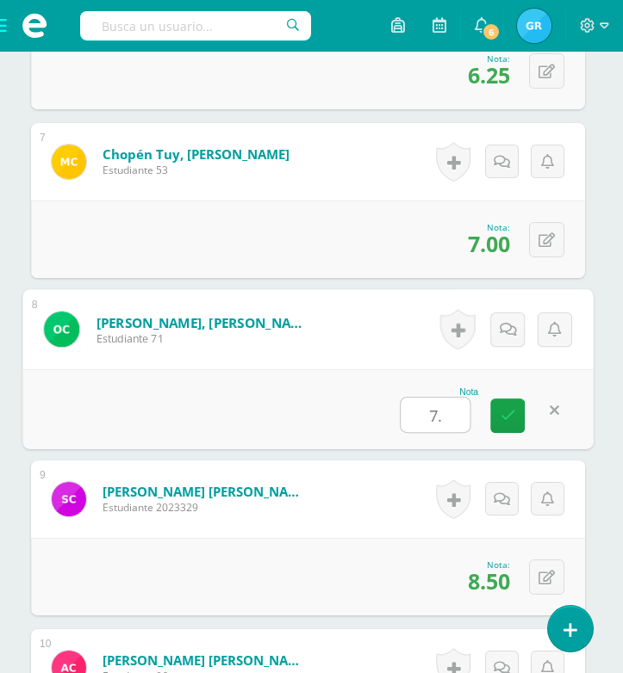
type input "7.5"
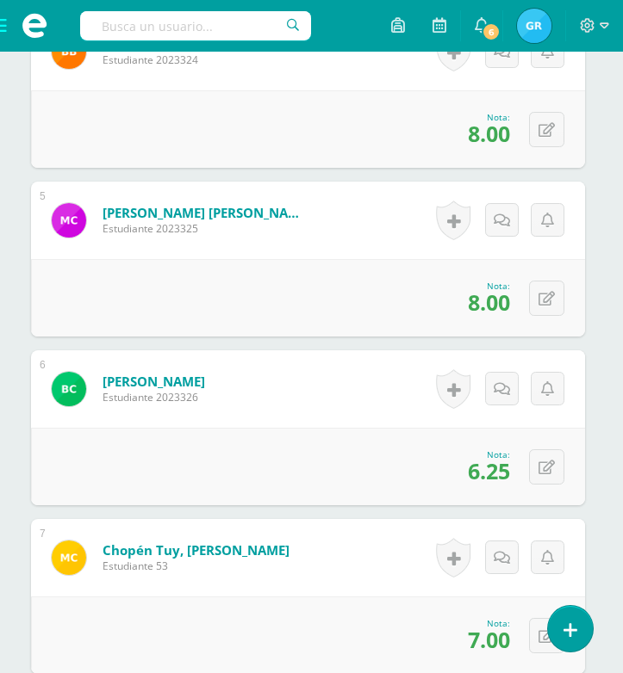
scroll to position [1070, 3]
